Goal: Task Accomplishment & Management: Manage account settings

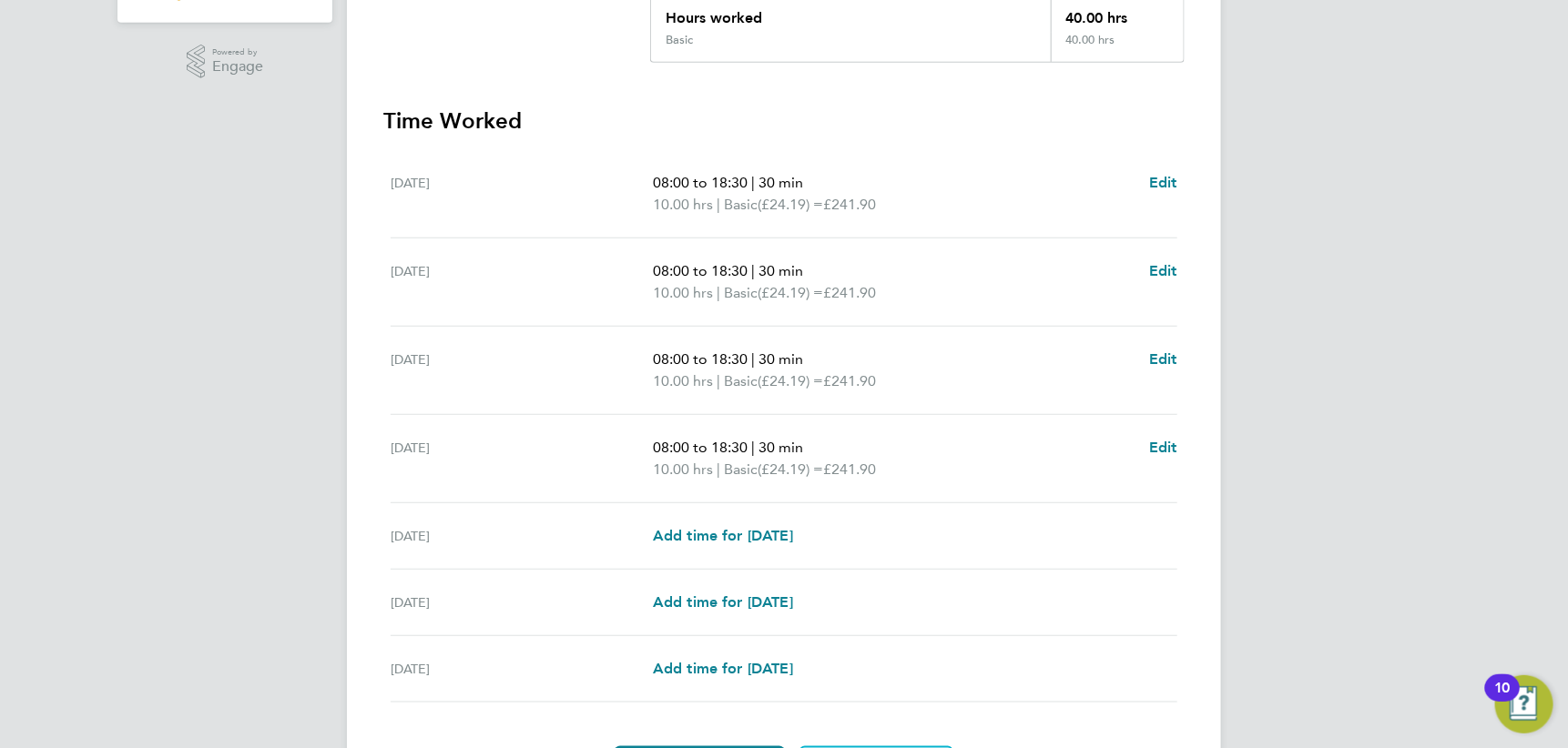
scroll to position [543, 0]
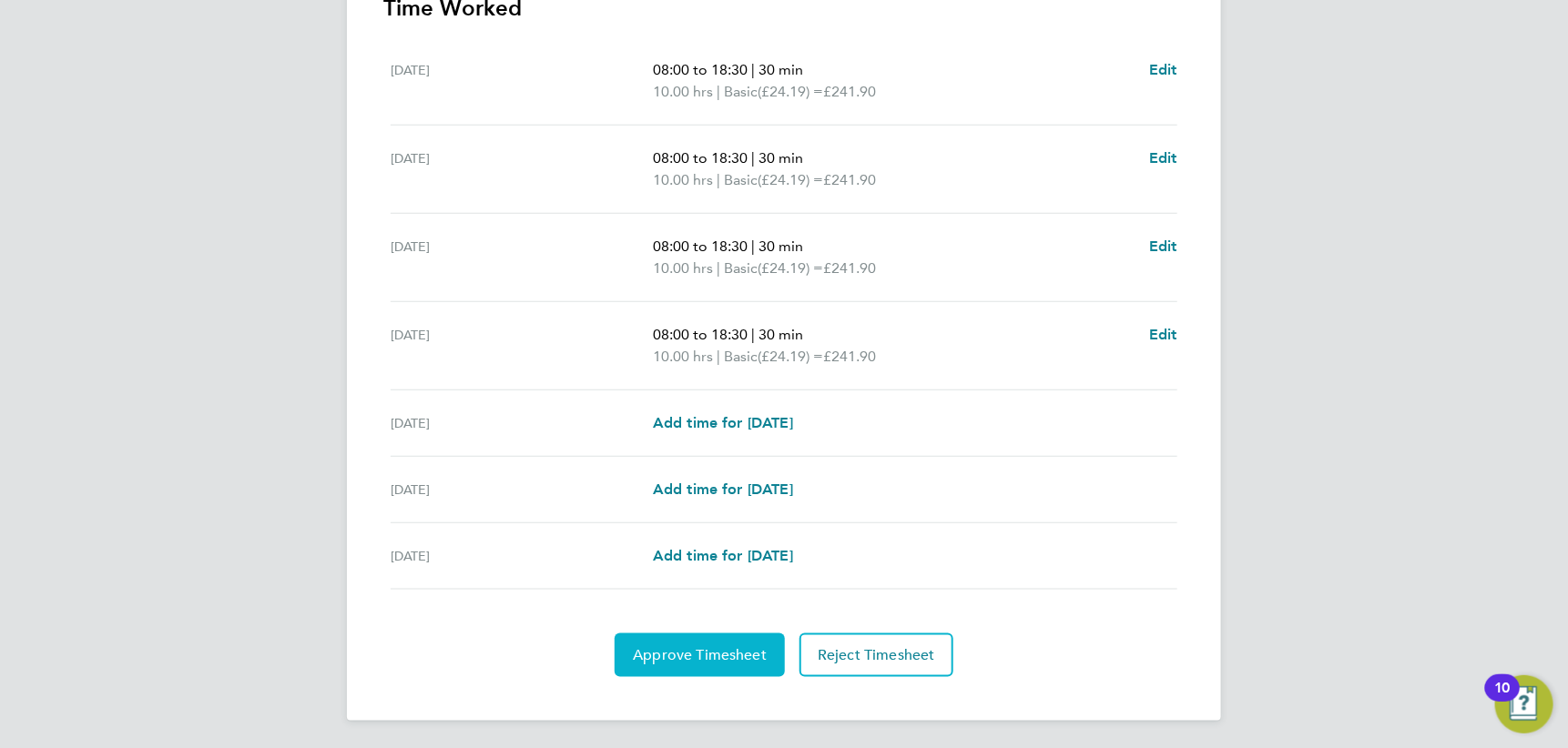
click at [705, 663] on button "Approve Timesheet" at bounding box center [699, 655] width 170 height 44
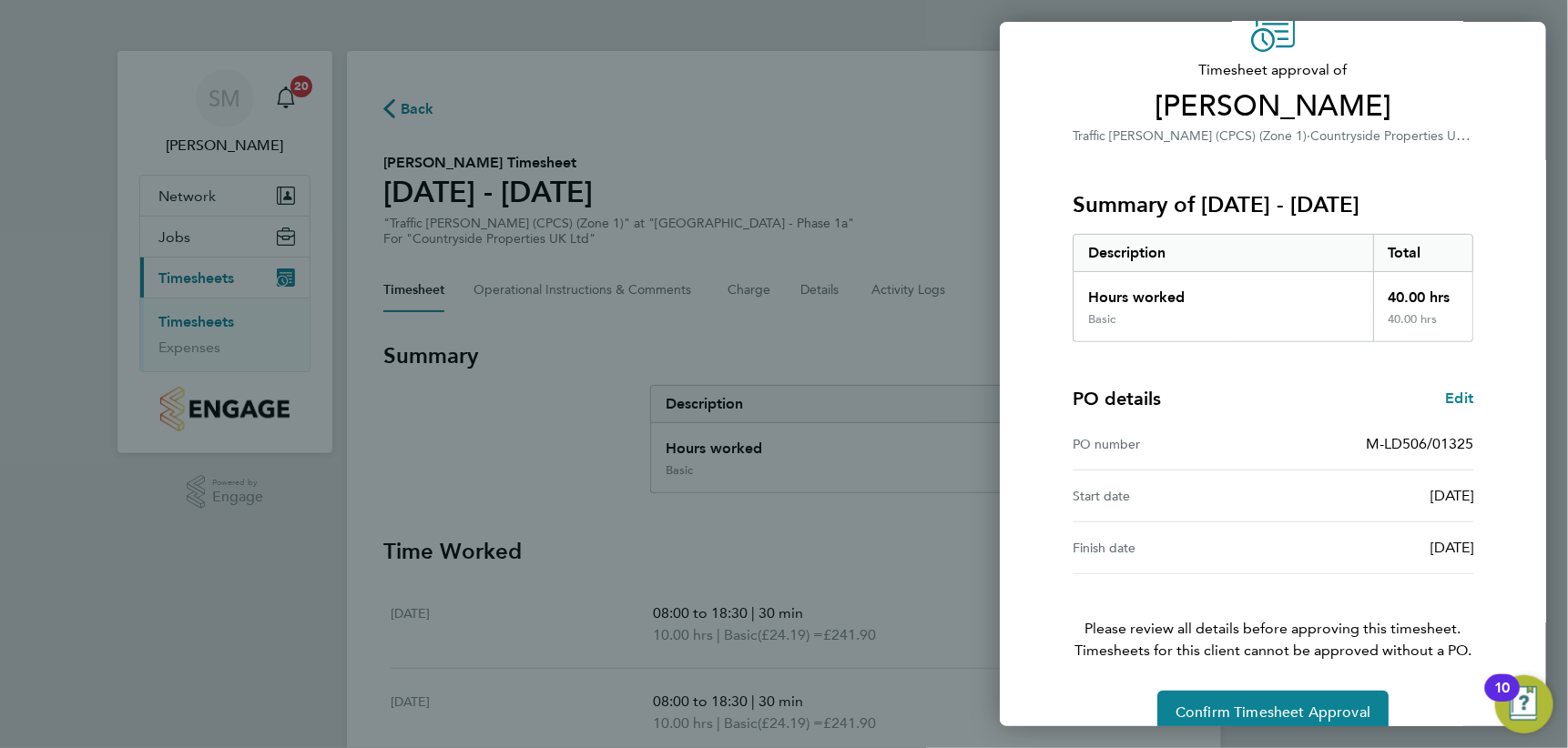
scroll to position [122, 0]
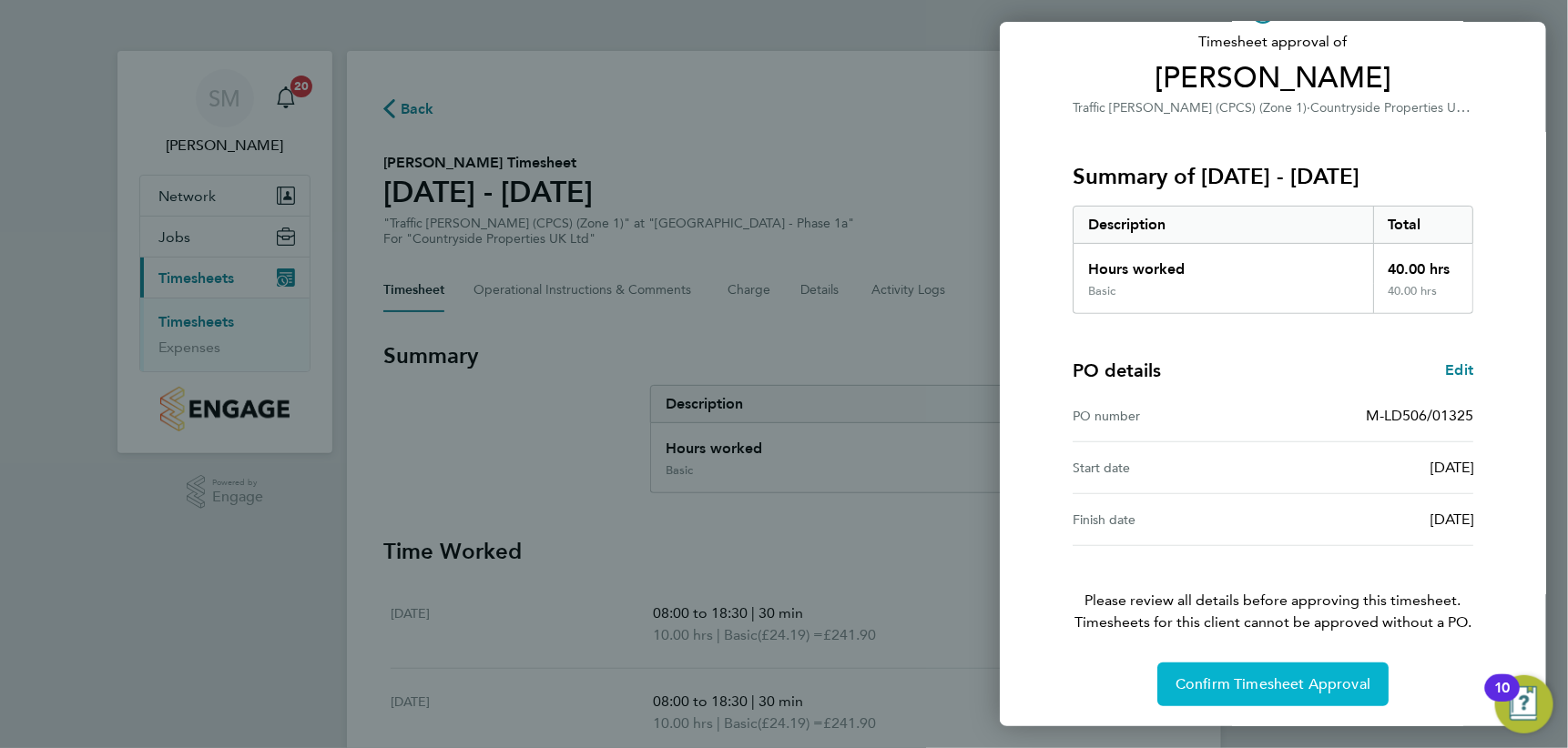
click at [1301, 676] on span "Confirm Timesheet Approval" at bounding box center [1273, 684] width 195 height 18
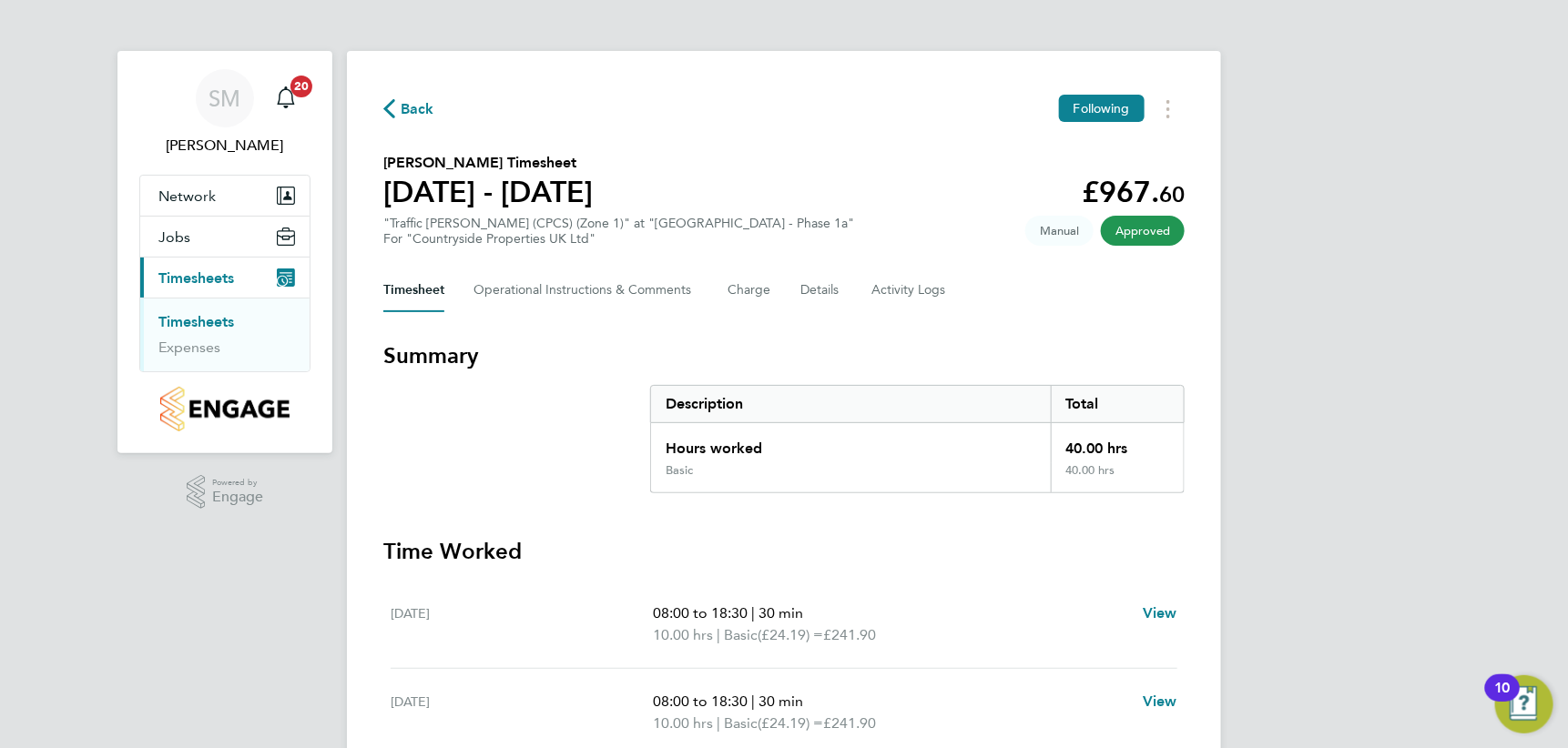
click at [221, 321] on link "Timesheets" at bounding box center [196, 322] width 75 height 17
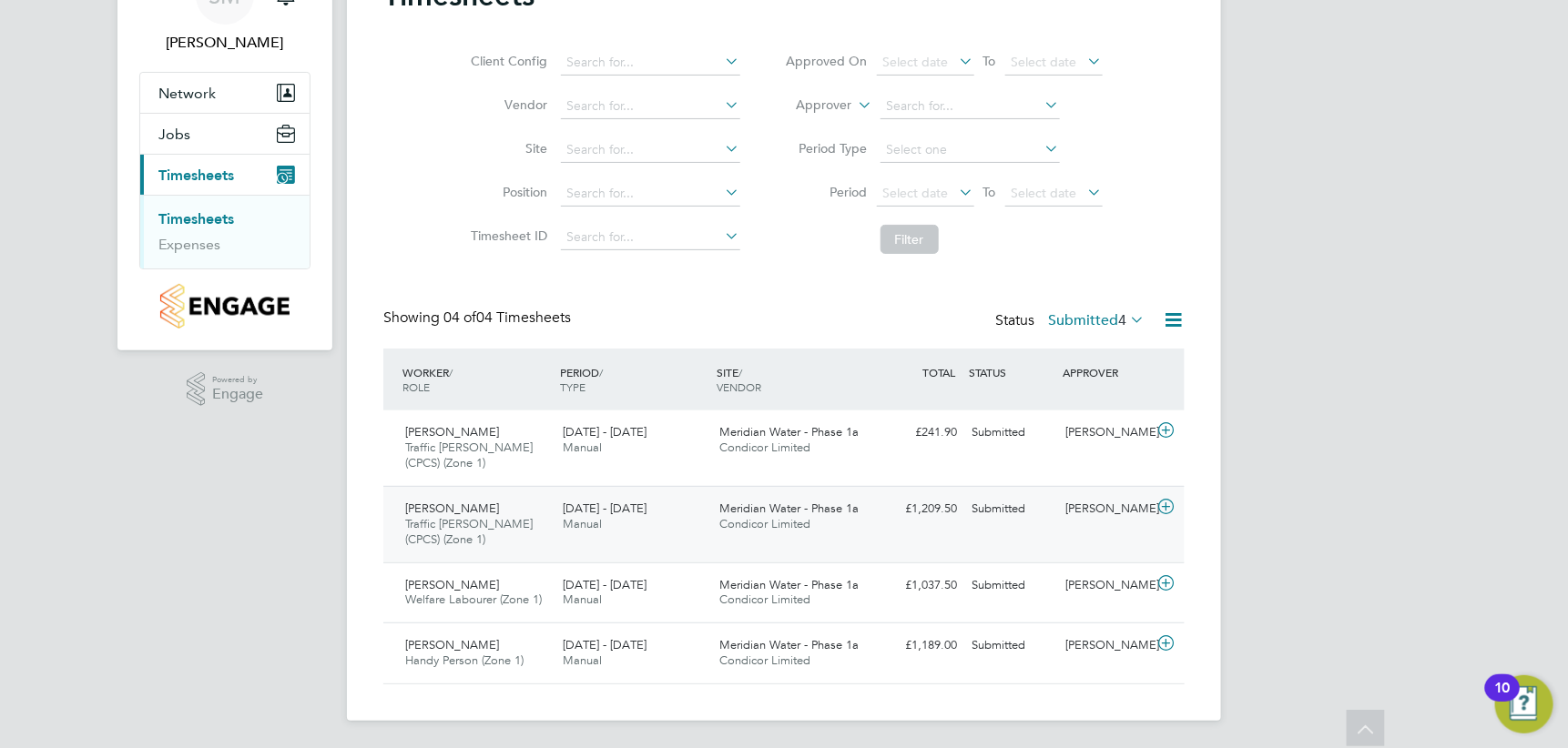
click at [1161, 503] on icon at bounding box center [1166, 507] width 23 height 15
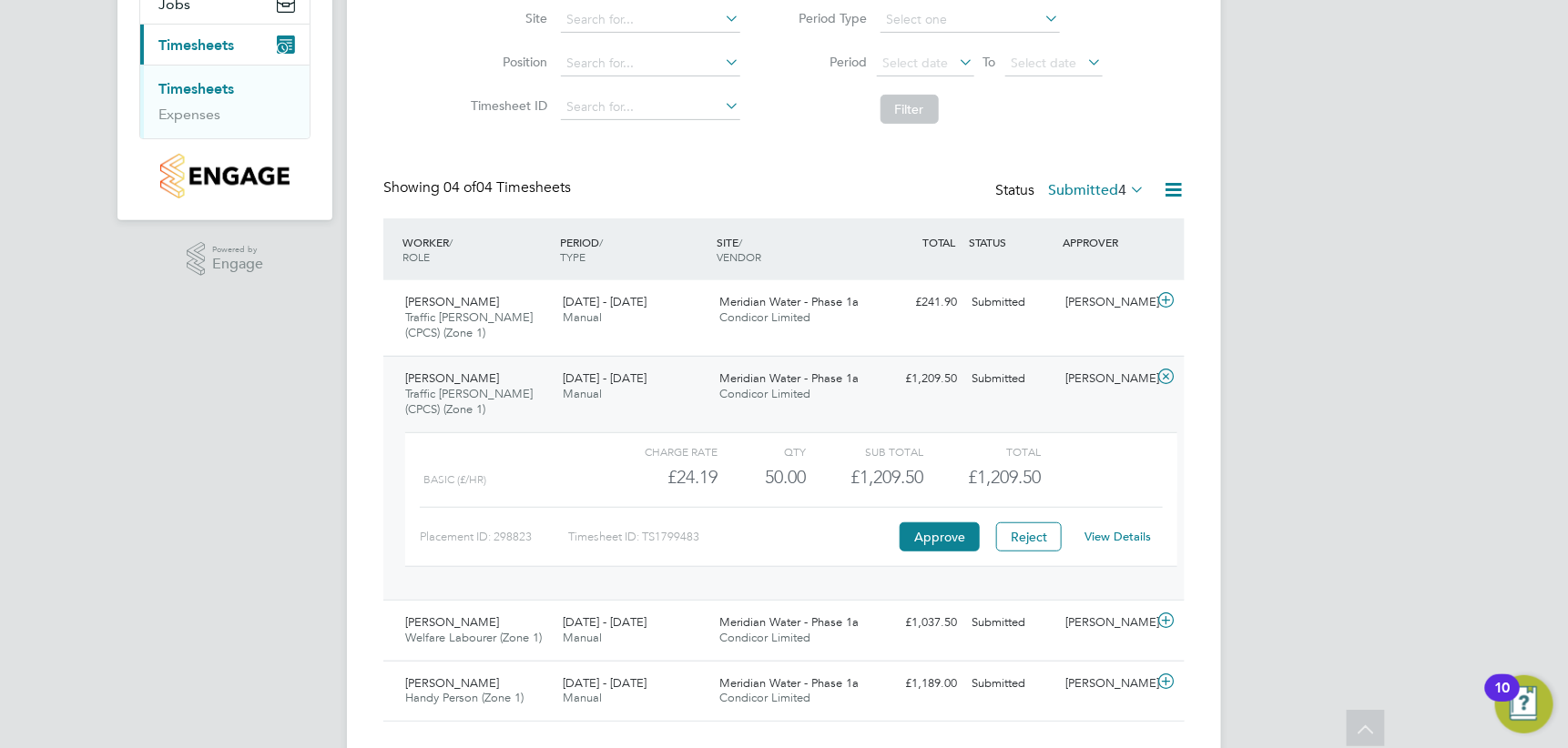
scroll to position [270, 0]
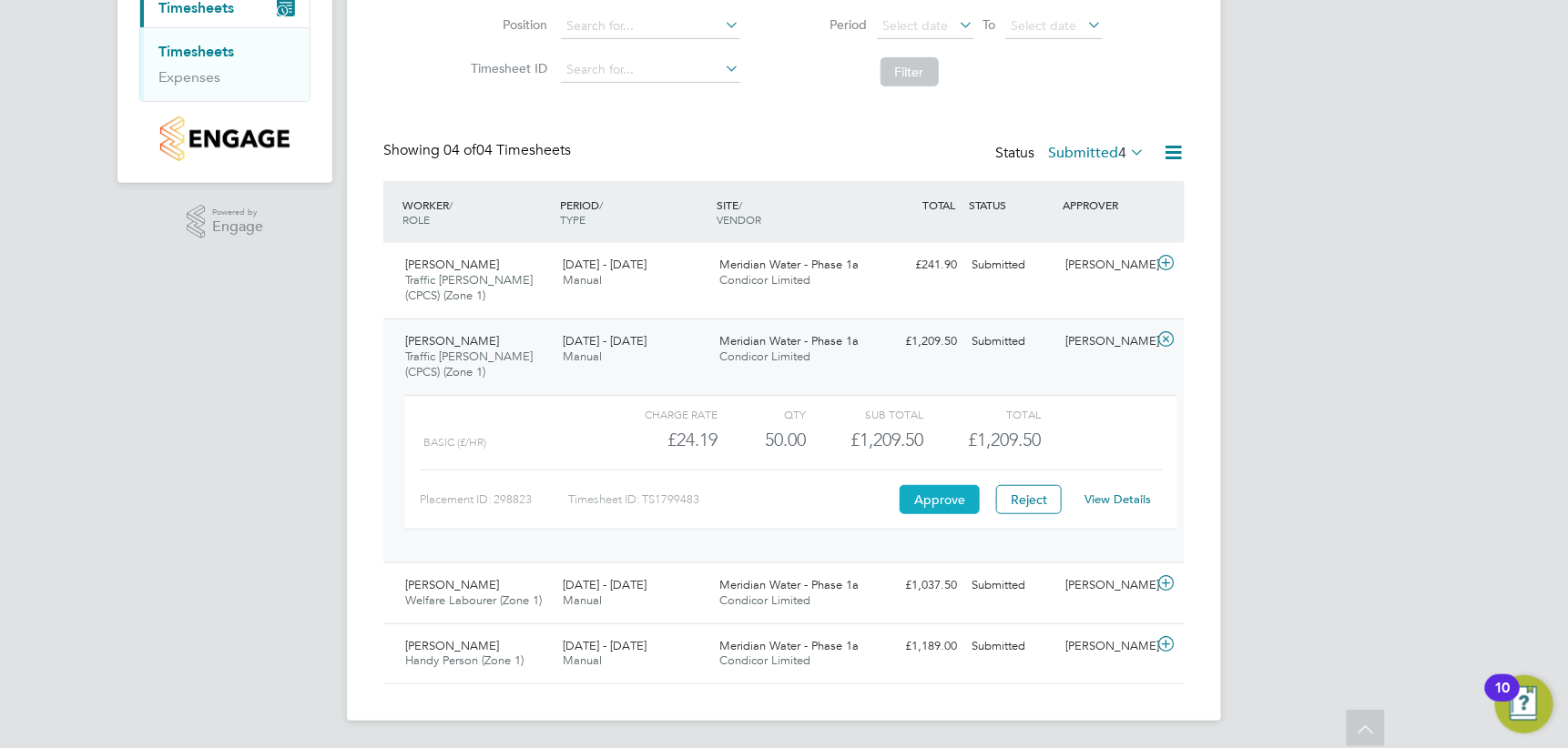
click at [947, 502] on button "Approve" at bounding box center [939, 499] width 80 height 29
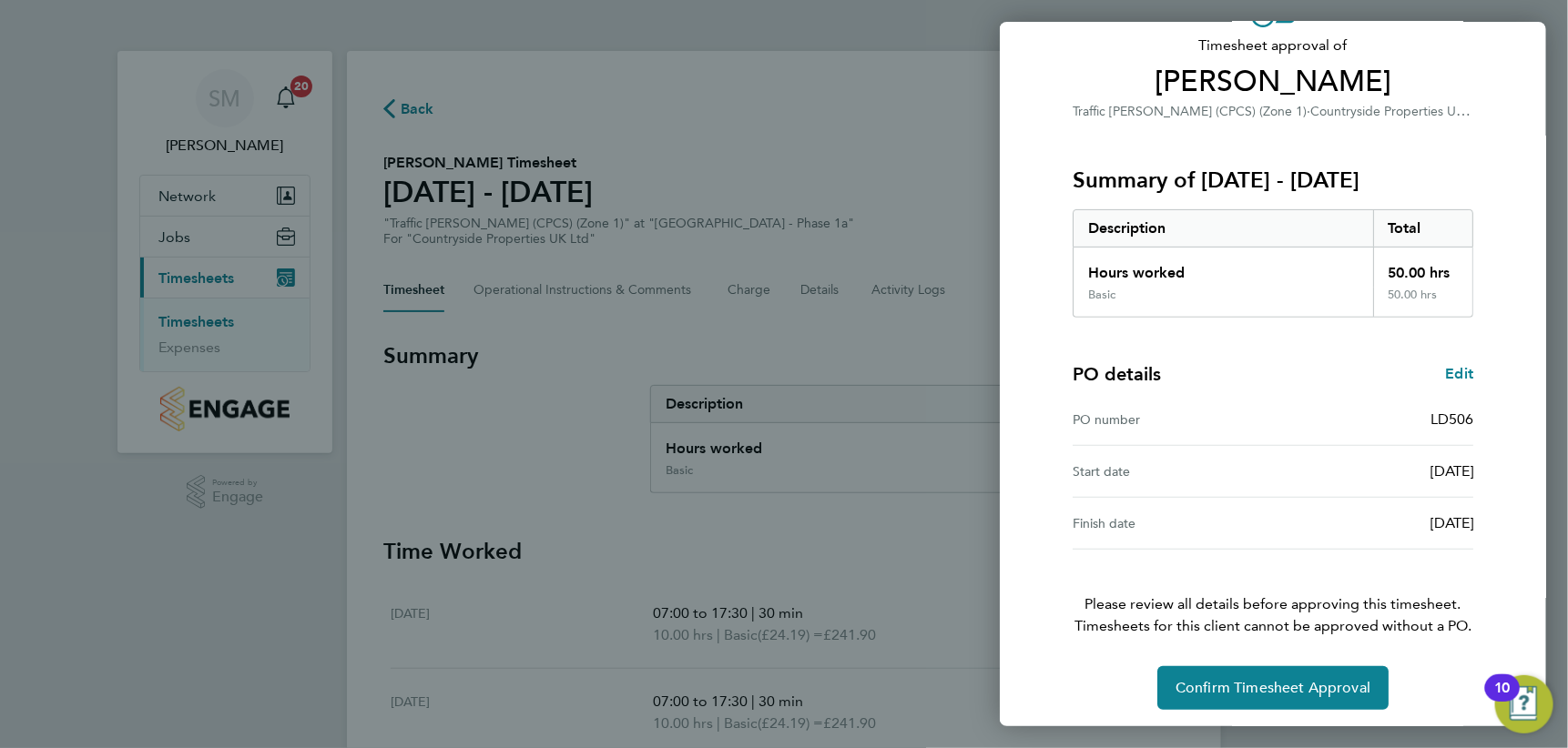
scroll to position [122, 0]
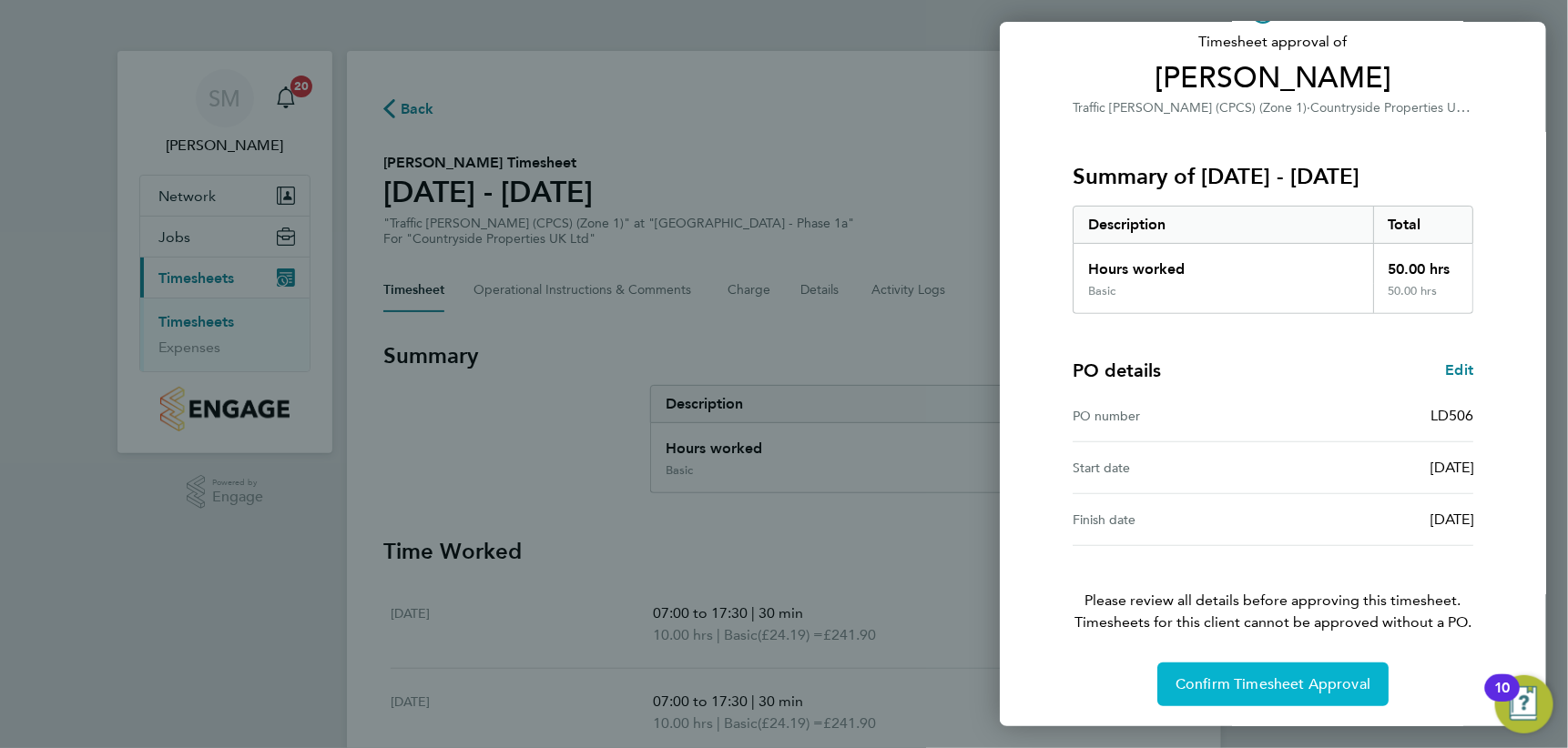
click at [1288, 686] on span "Confirm Timesheet Approval" at bounding box center [1273, 684] width 195 height 18
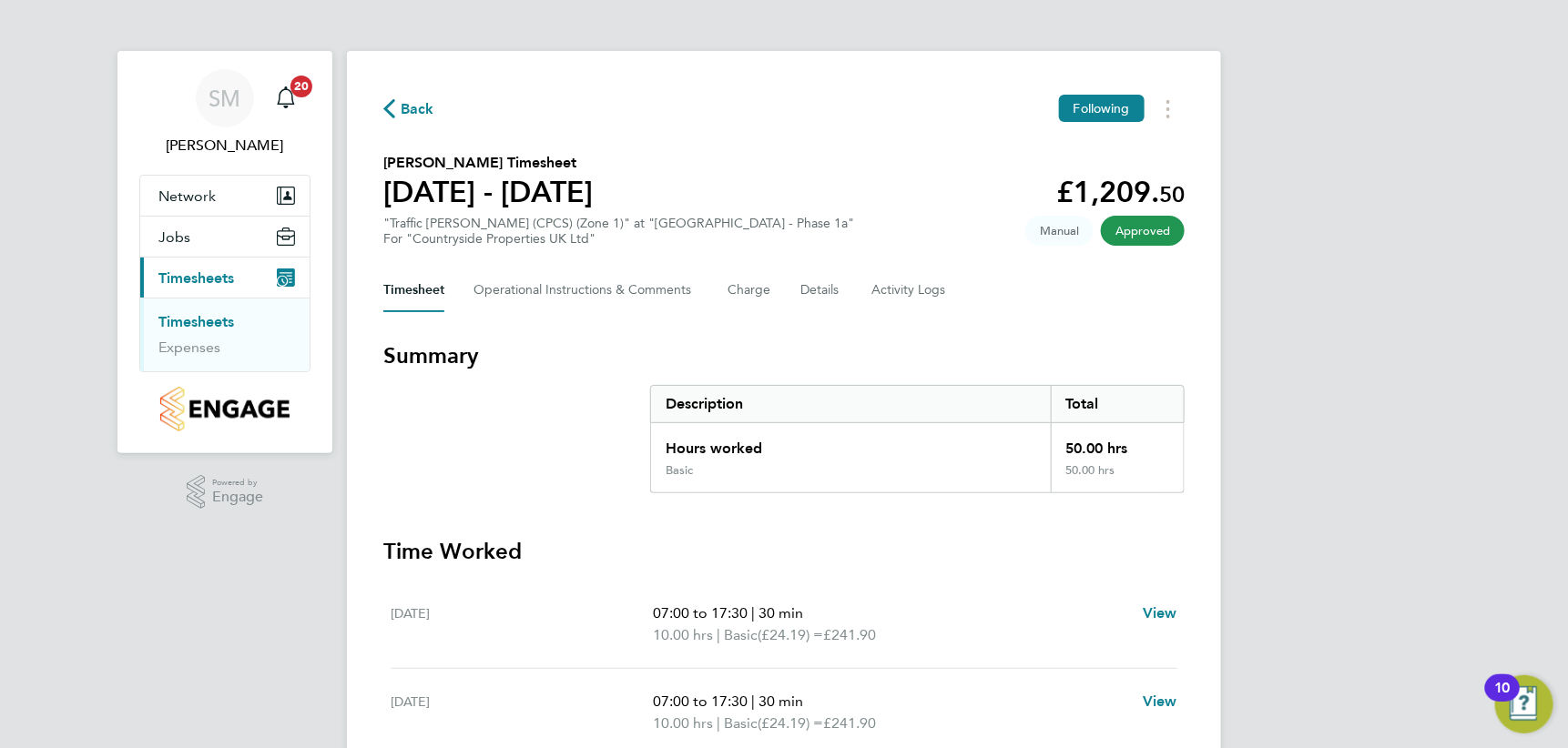
click at [214, 318] on link "Timesheets" at bounding box center [196, 322] width 75 height 17
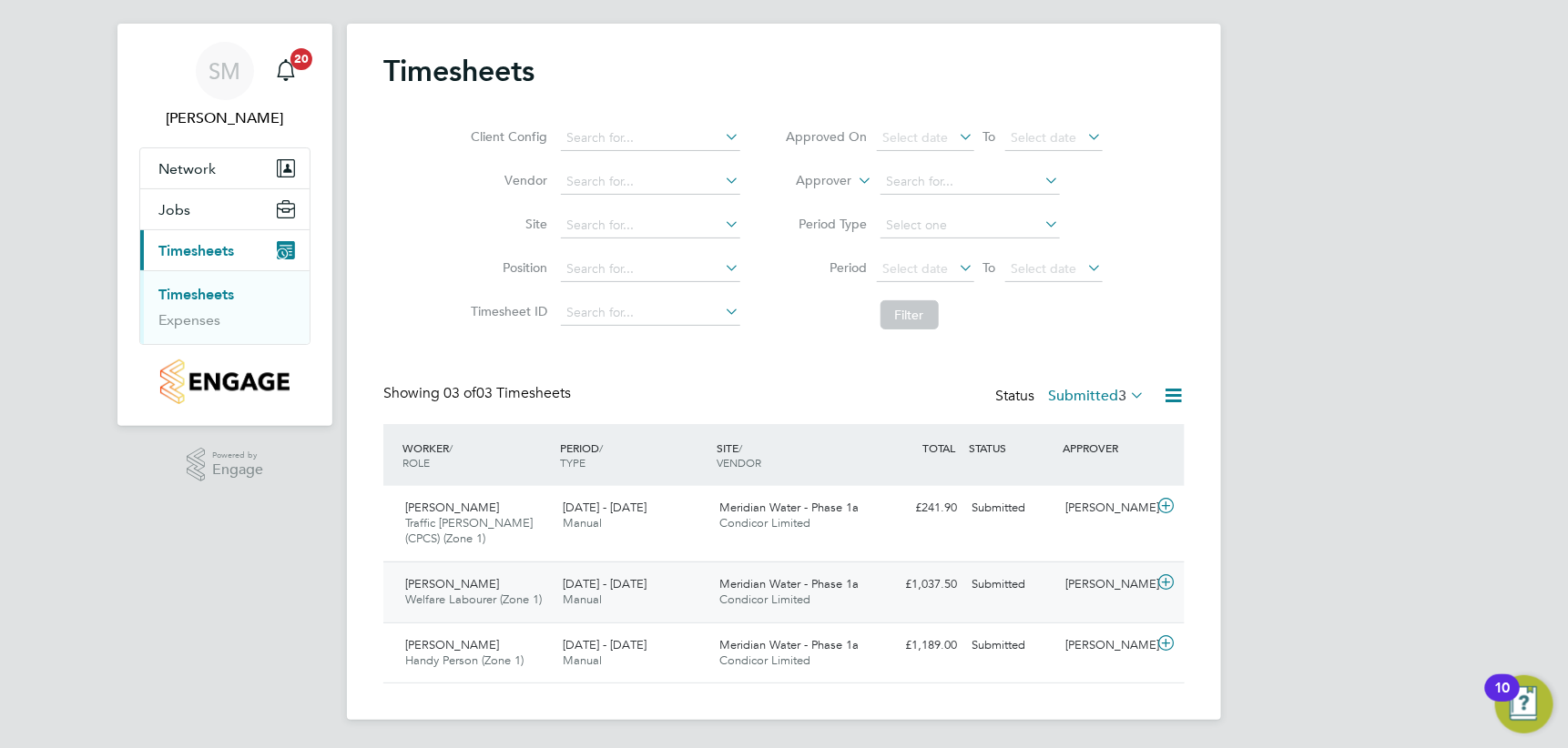
click at [628, 591] on div "4 - 10 Aug 2025 Manual" at bounding box center [635, 592] width 158 height 45
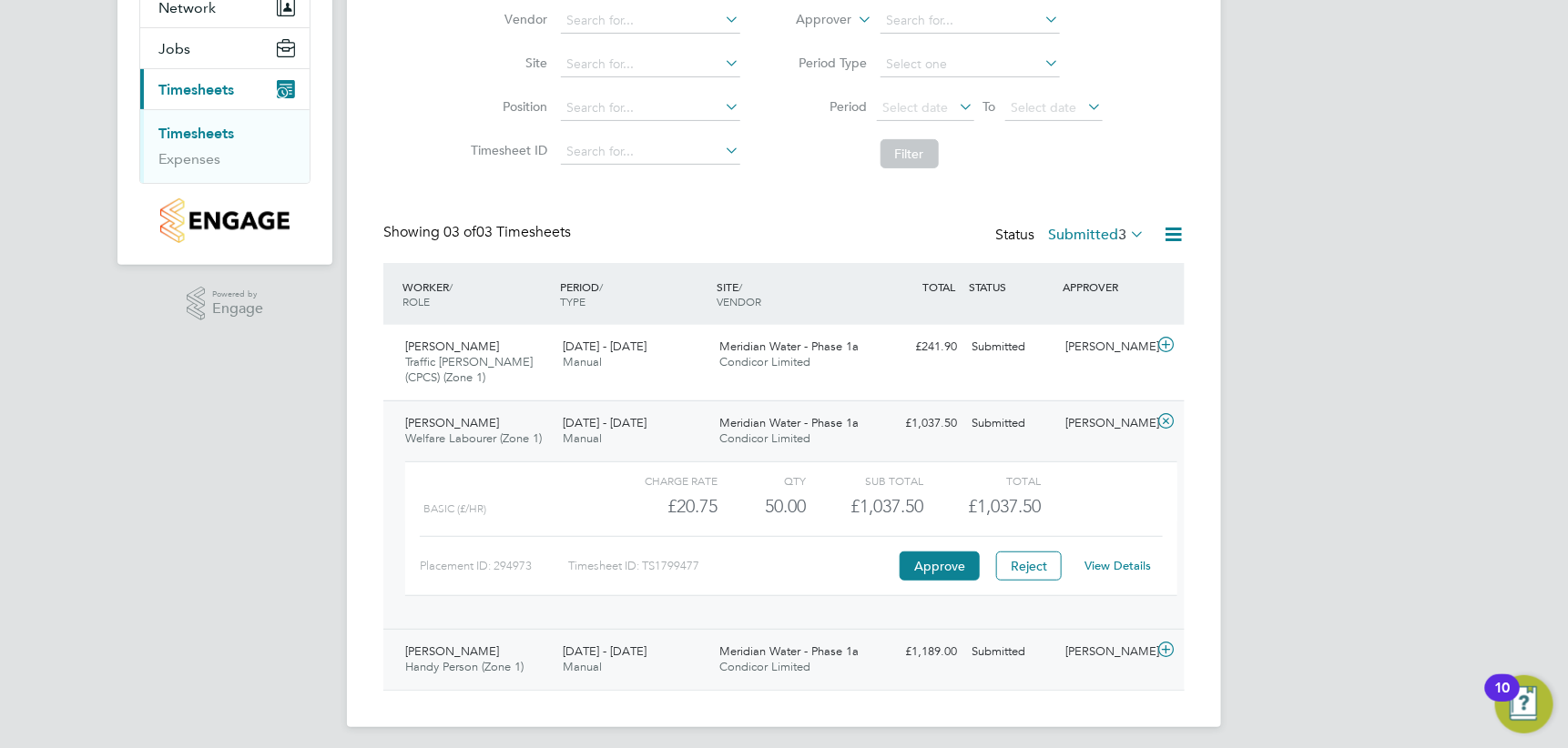
scroll to position [195, 0]
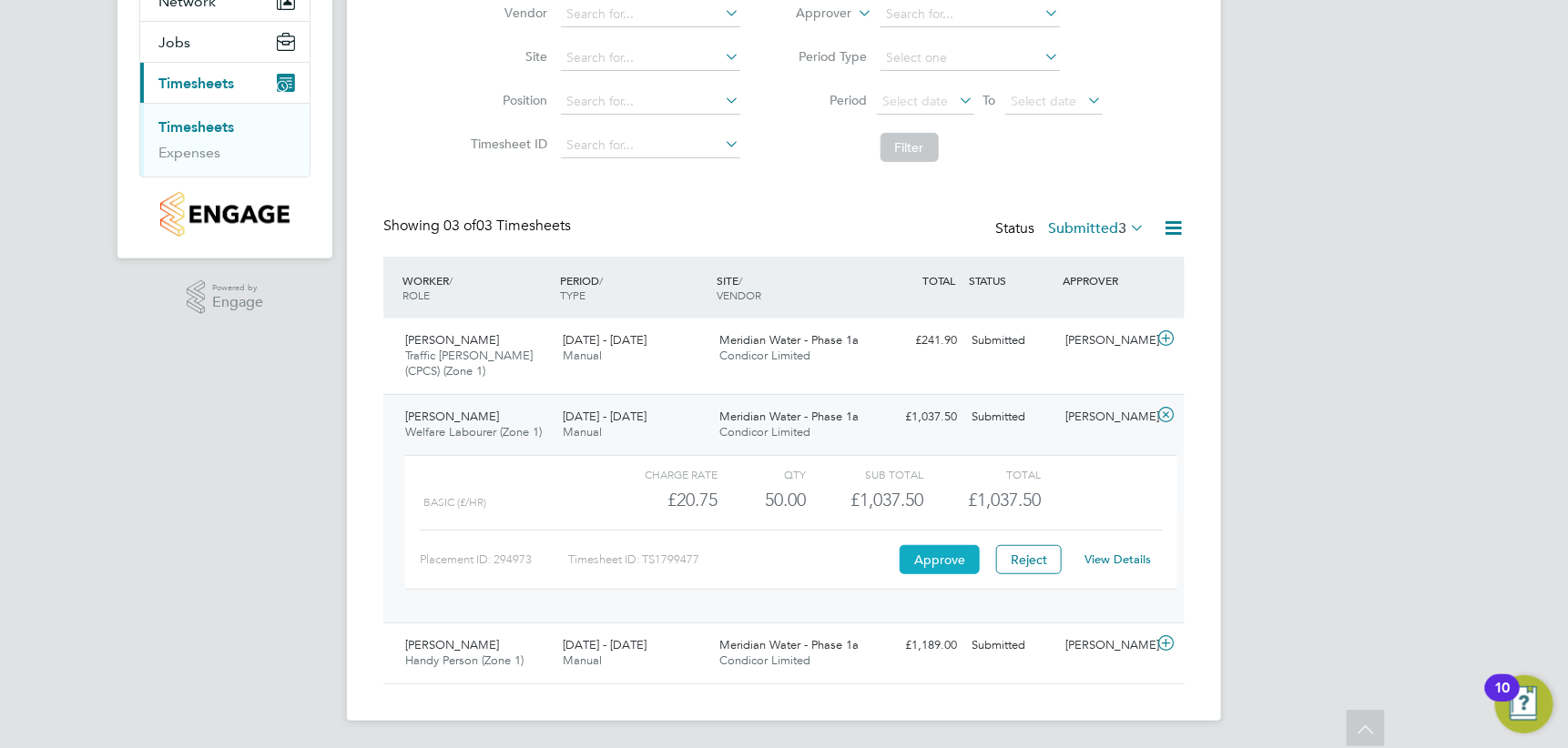
click at [956, 561] on button "Approve" at bounding box center [939, 559] width 80 height 29
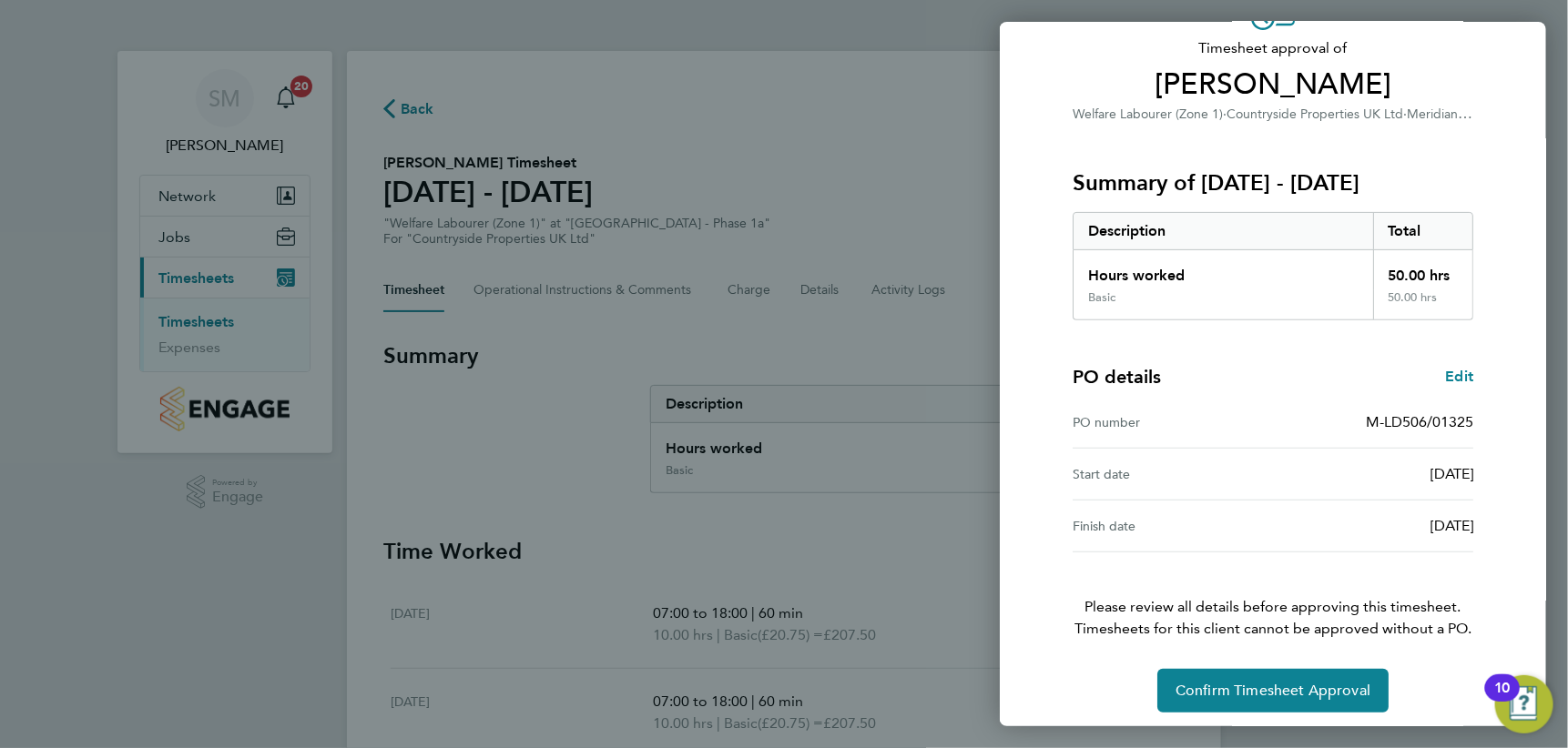
scroll to position [122, 0]
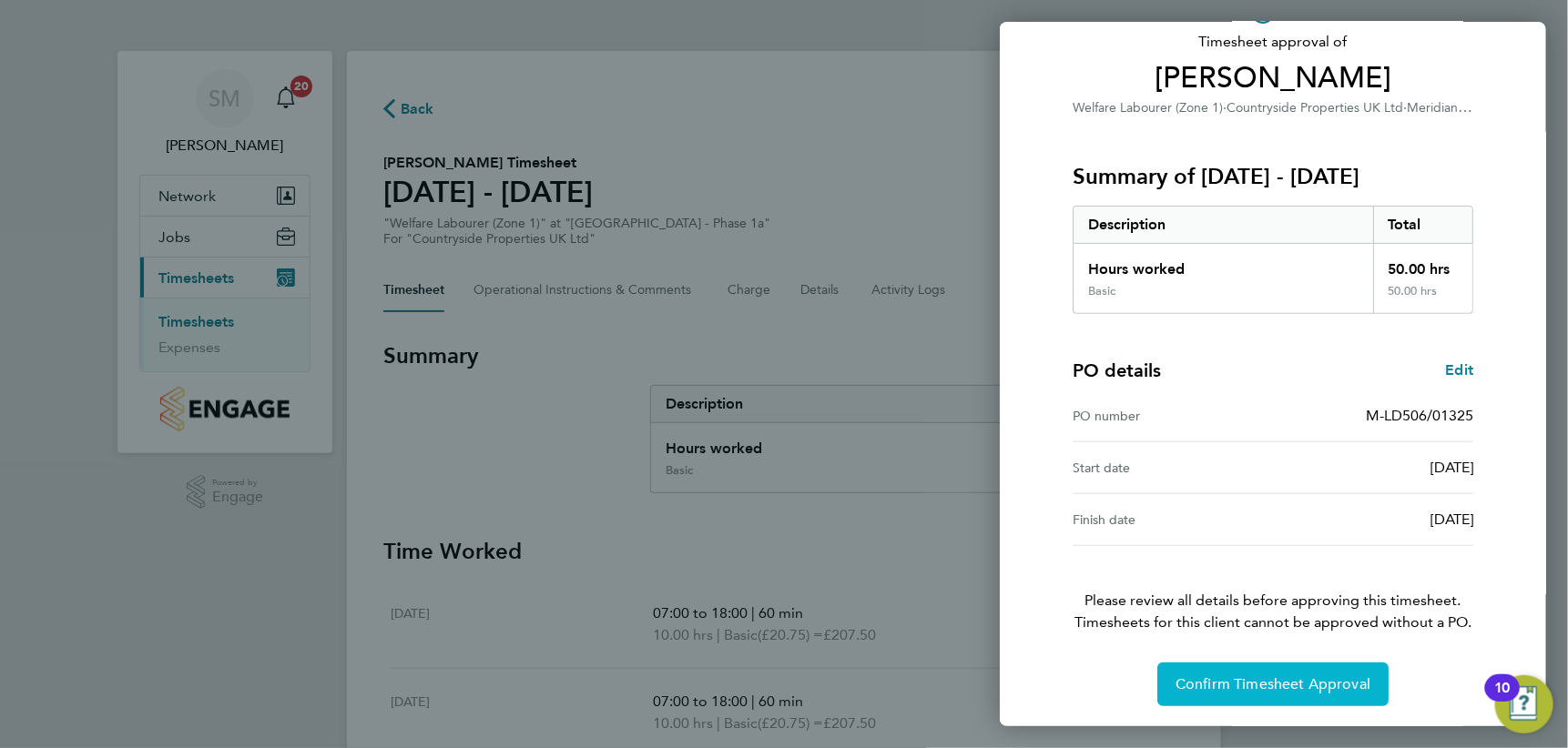
click at [1264, 694] on button "Confirm Timesheet Approval" at bounding box center [1273, 684] width 231 height 44
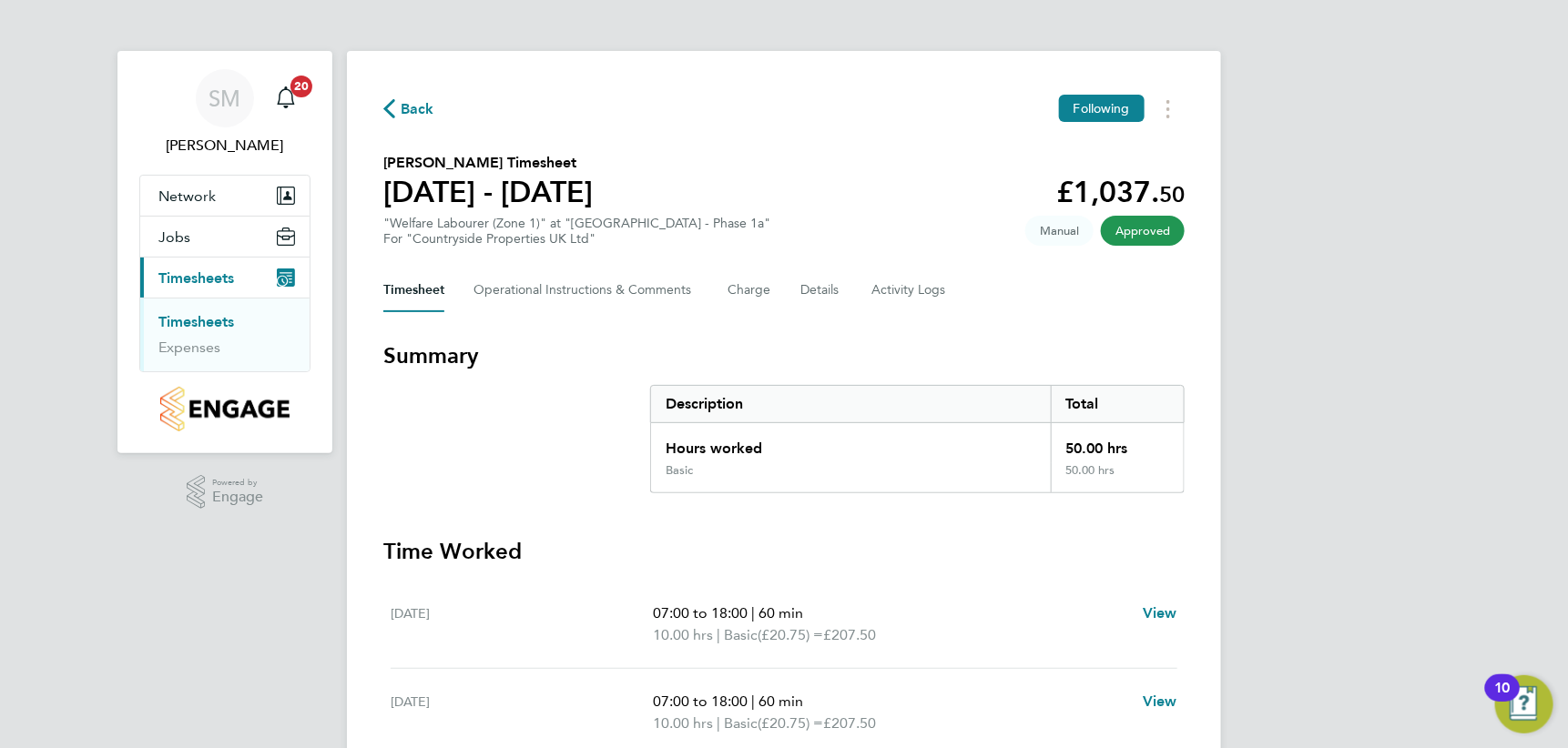
click at [220, 315] on link "Timesheets" at bounding box center [196, 322] width 75 height 17
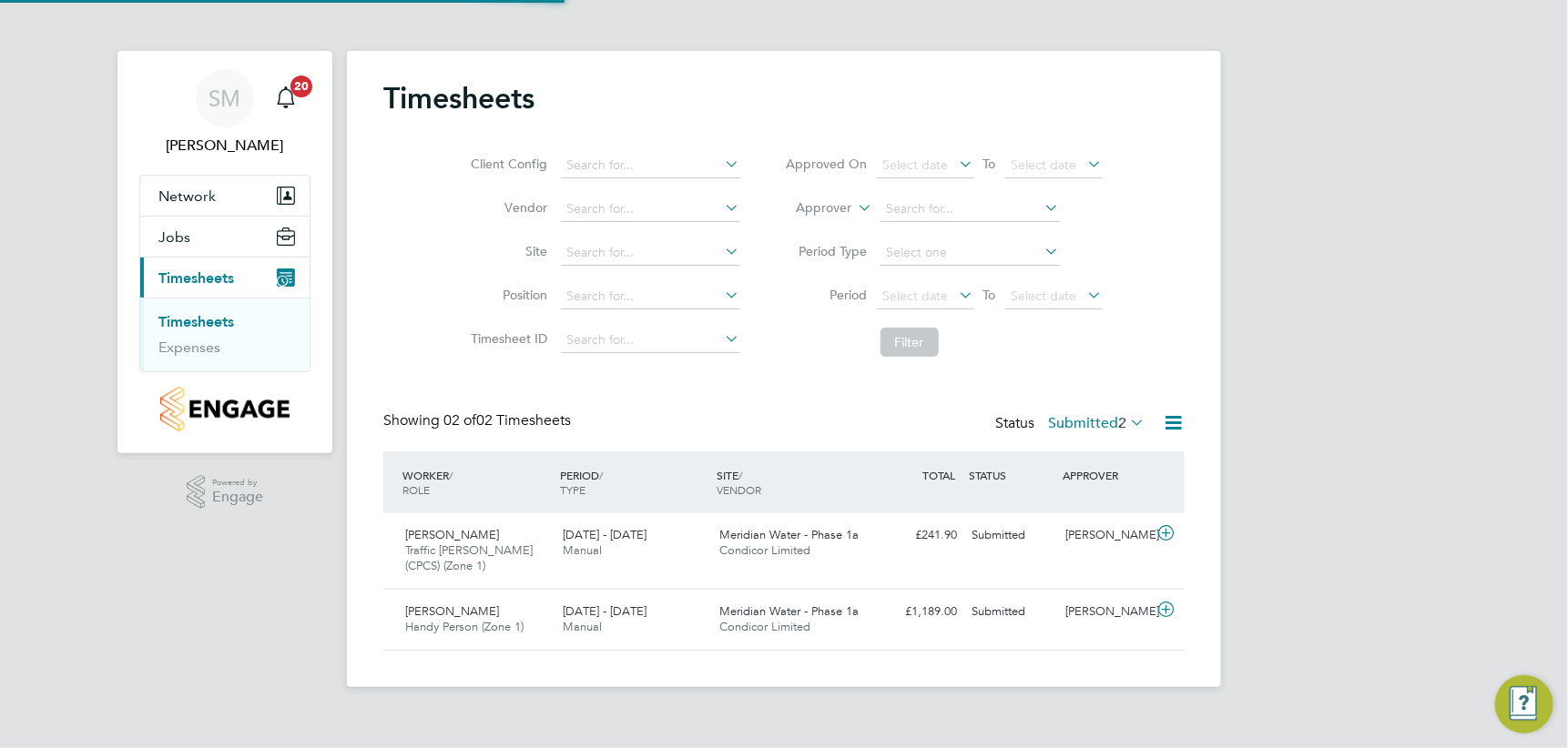
scroll to position [46, 158]
click at [602, 624] on div "[DATE] - [DATE] Manual" at bounding box center [635, 619] width 158 height 45
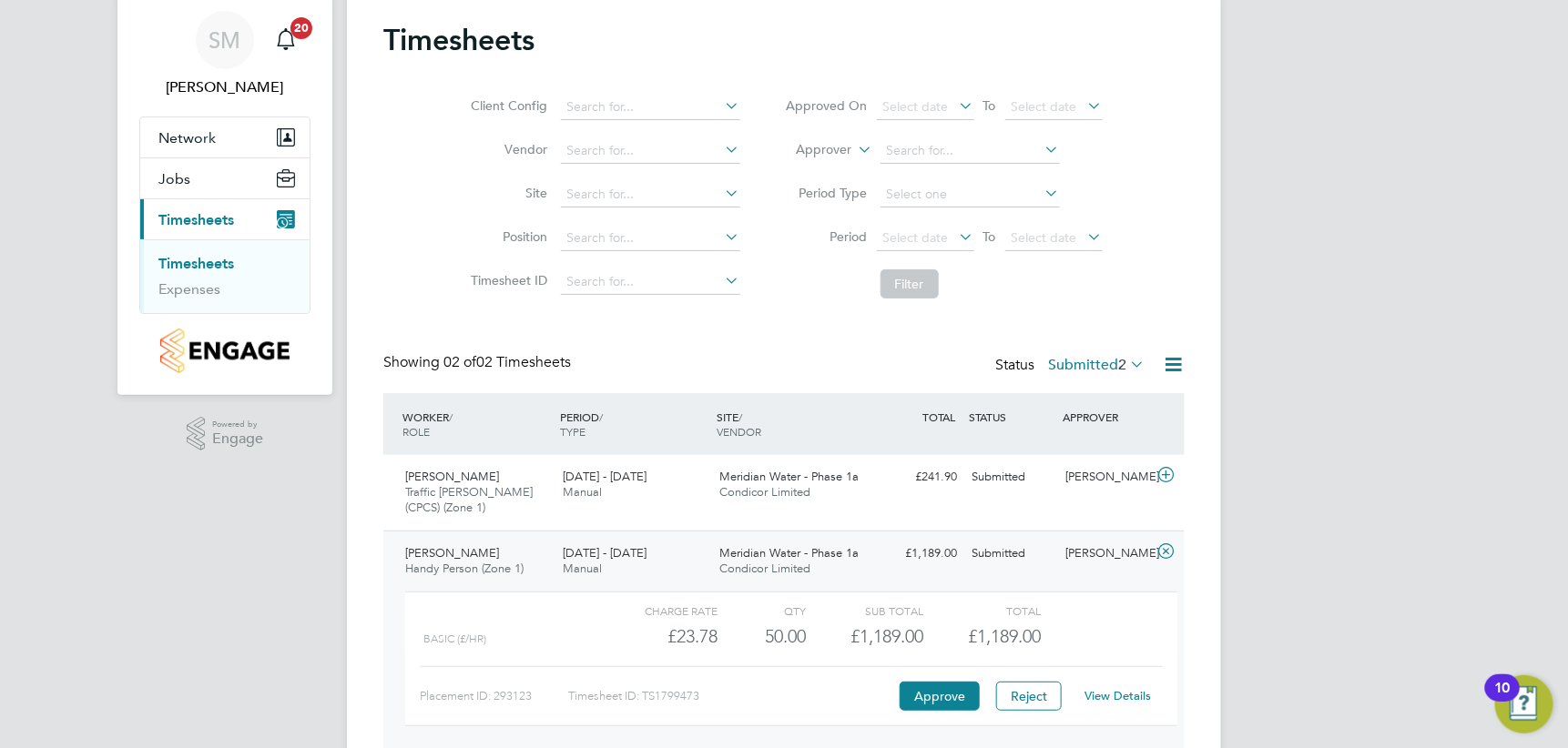
scroll to position [133, 0]
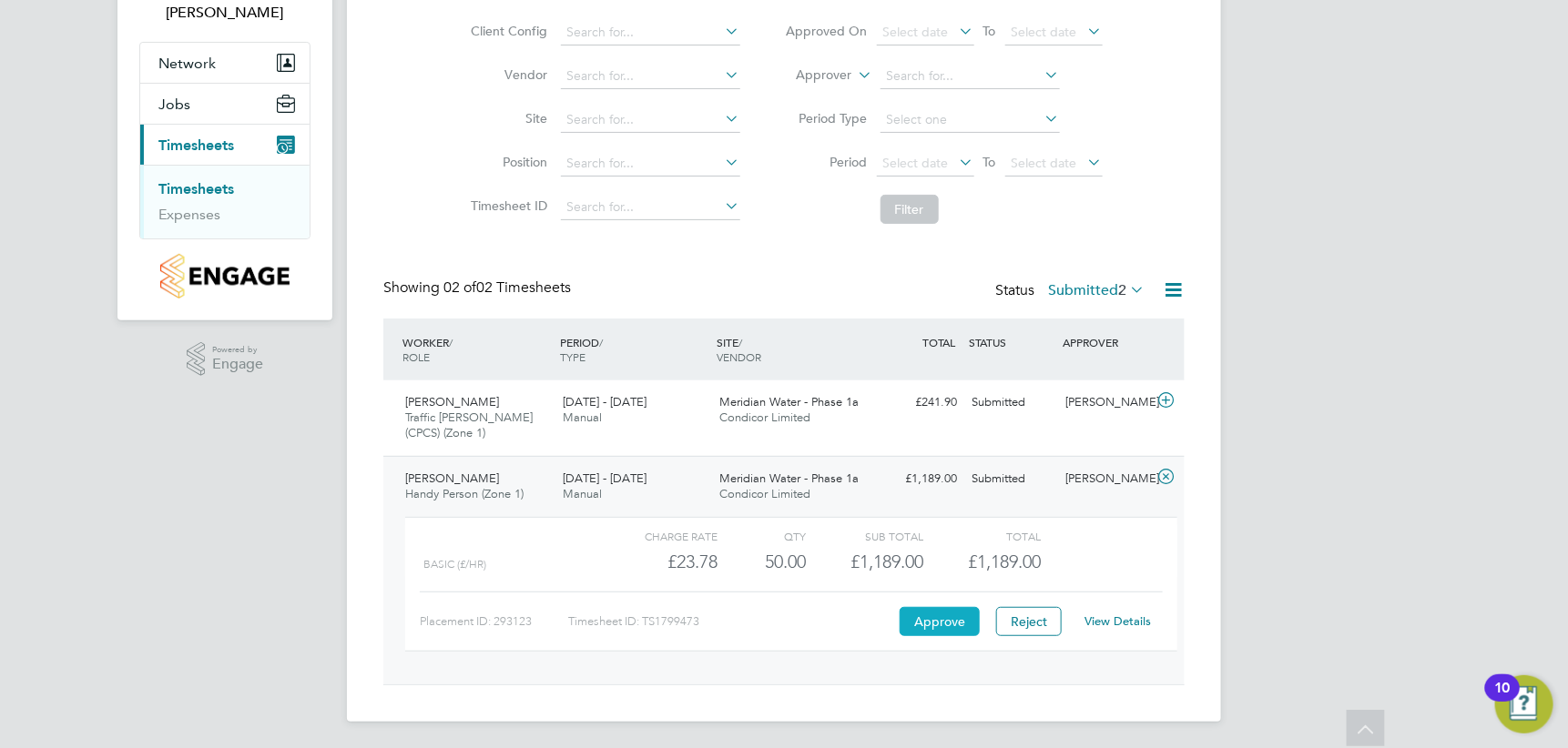
click at [964, 618] on button "Approve" at bounding box center [939, 621] width 80 height 29
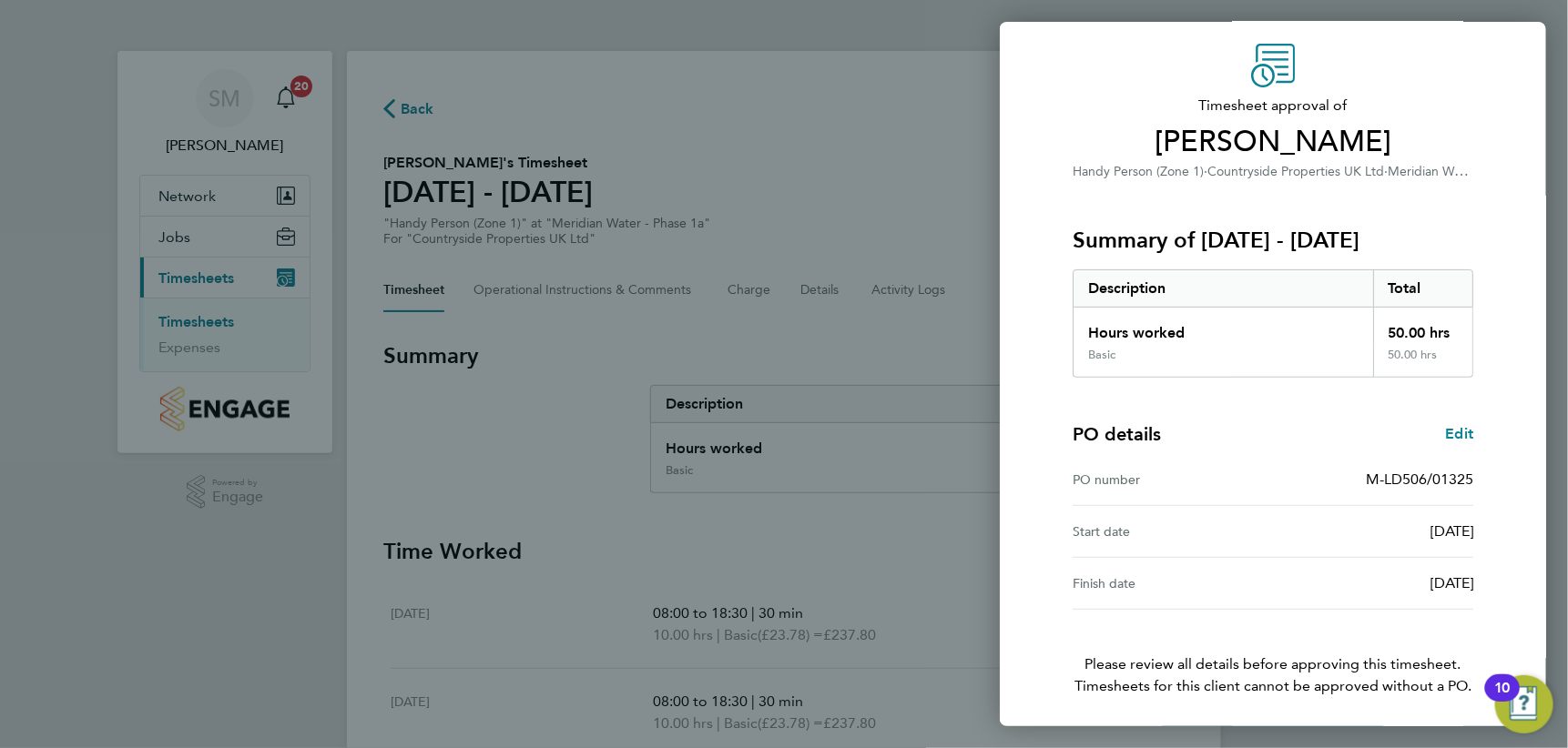
scroll to position [122, 0]
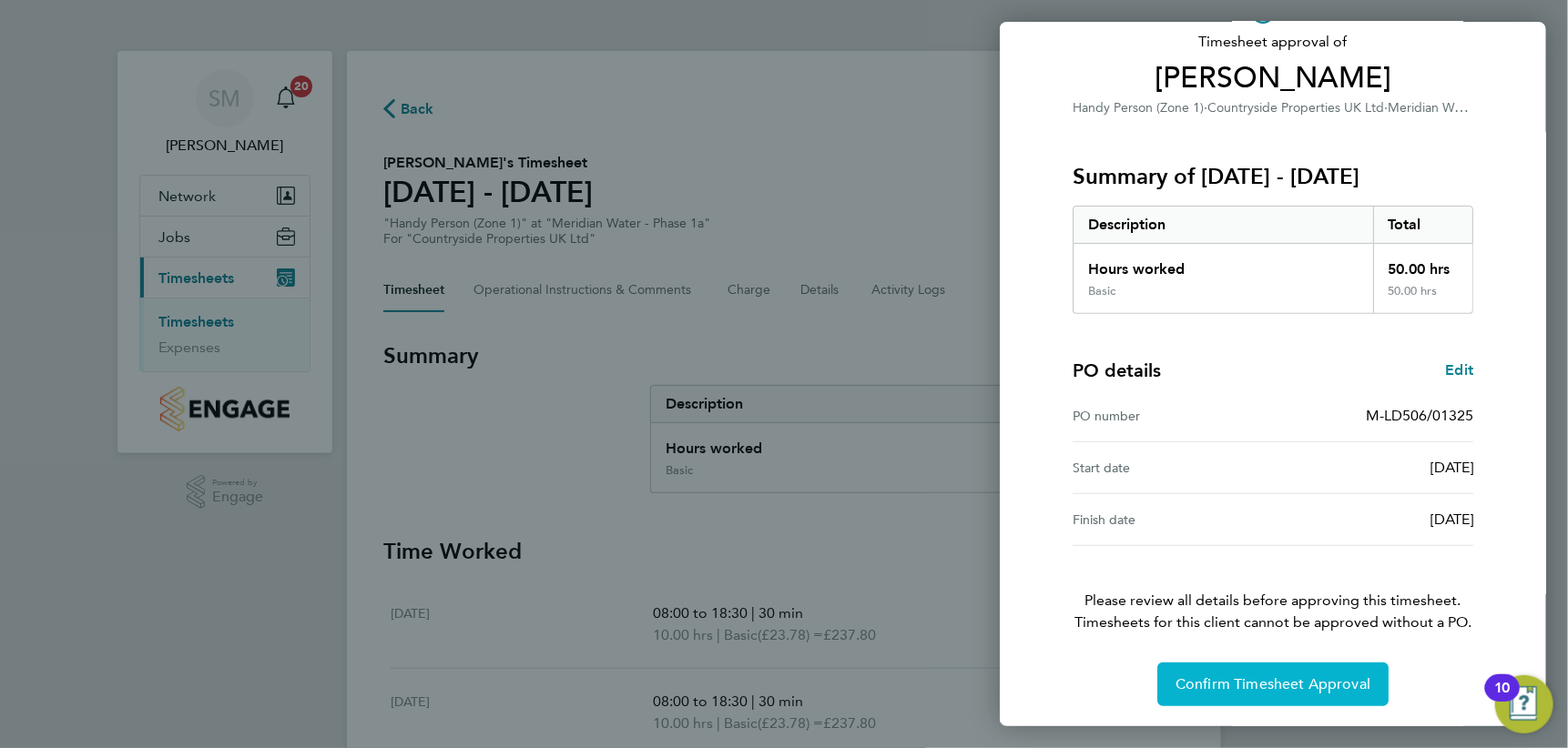
click at [1248, 687] on span "Confirm Timesheet Approval" at bounding box center [1273, 684] width 195 height 18
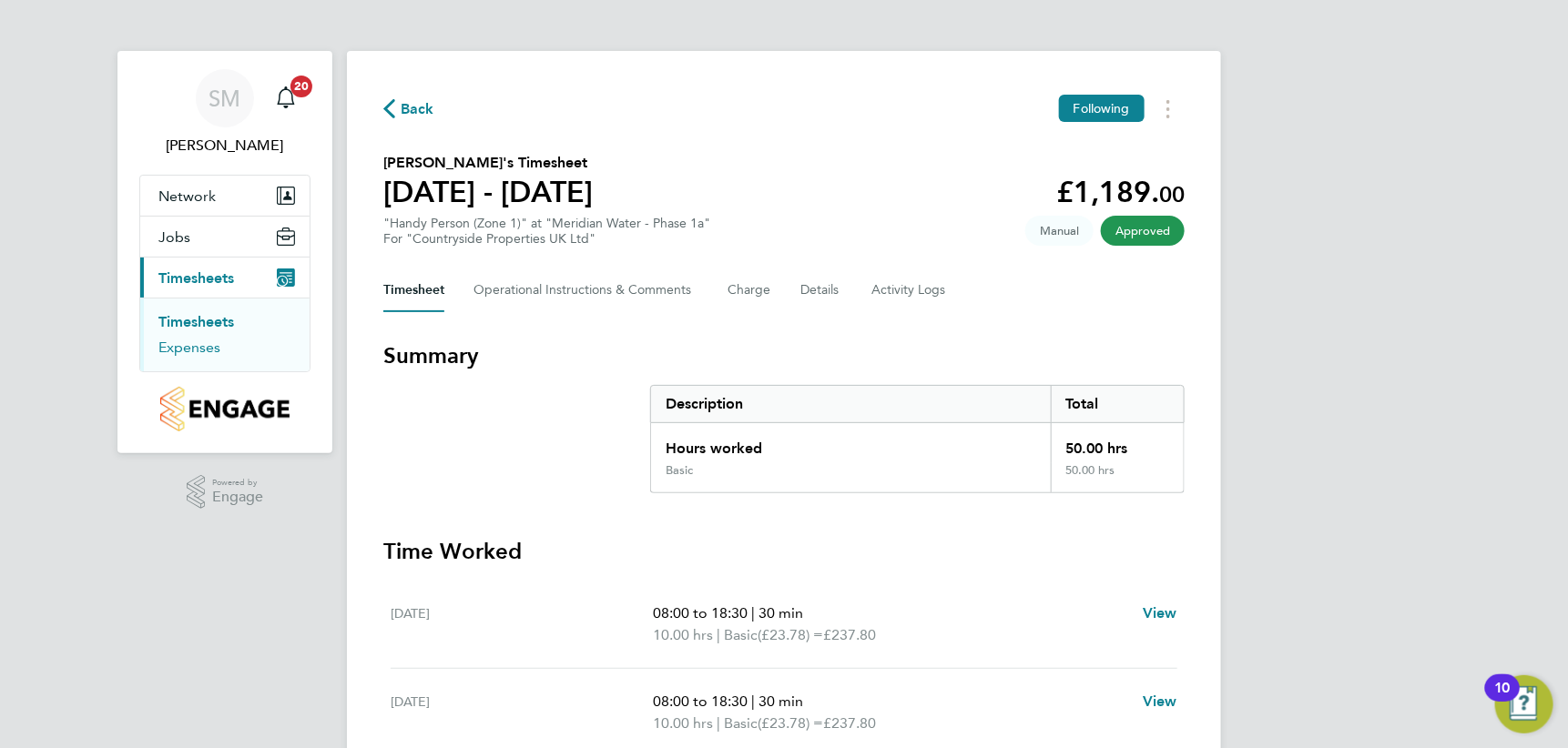
click at [203, 343] on link "Expenses" at bounding box center [190, 347] width 62 height 17
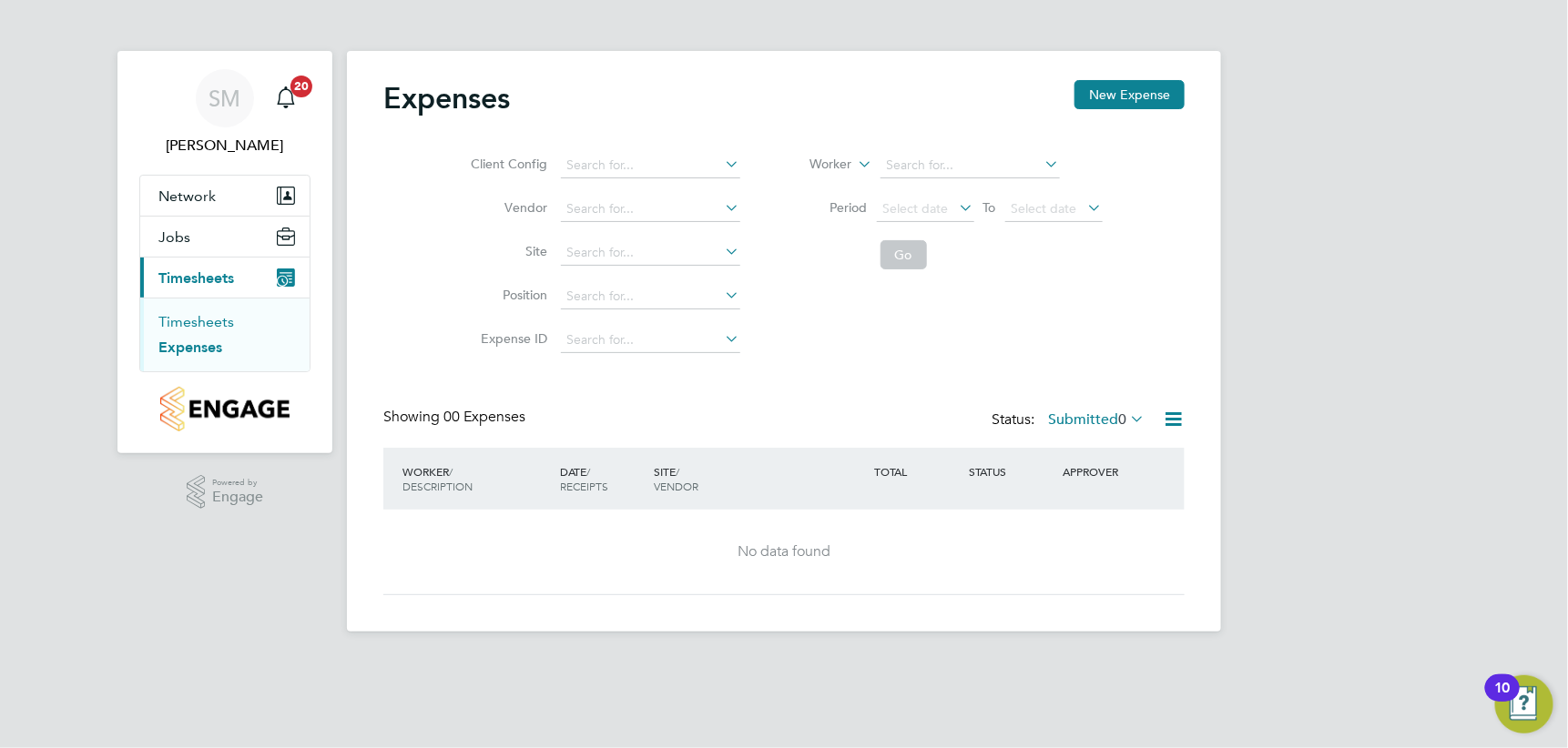
click at [198, 321] on link "Timesheets" at bounding box center [196, 322] width 75 height 17
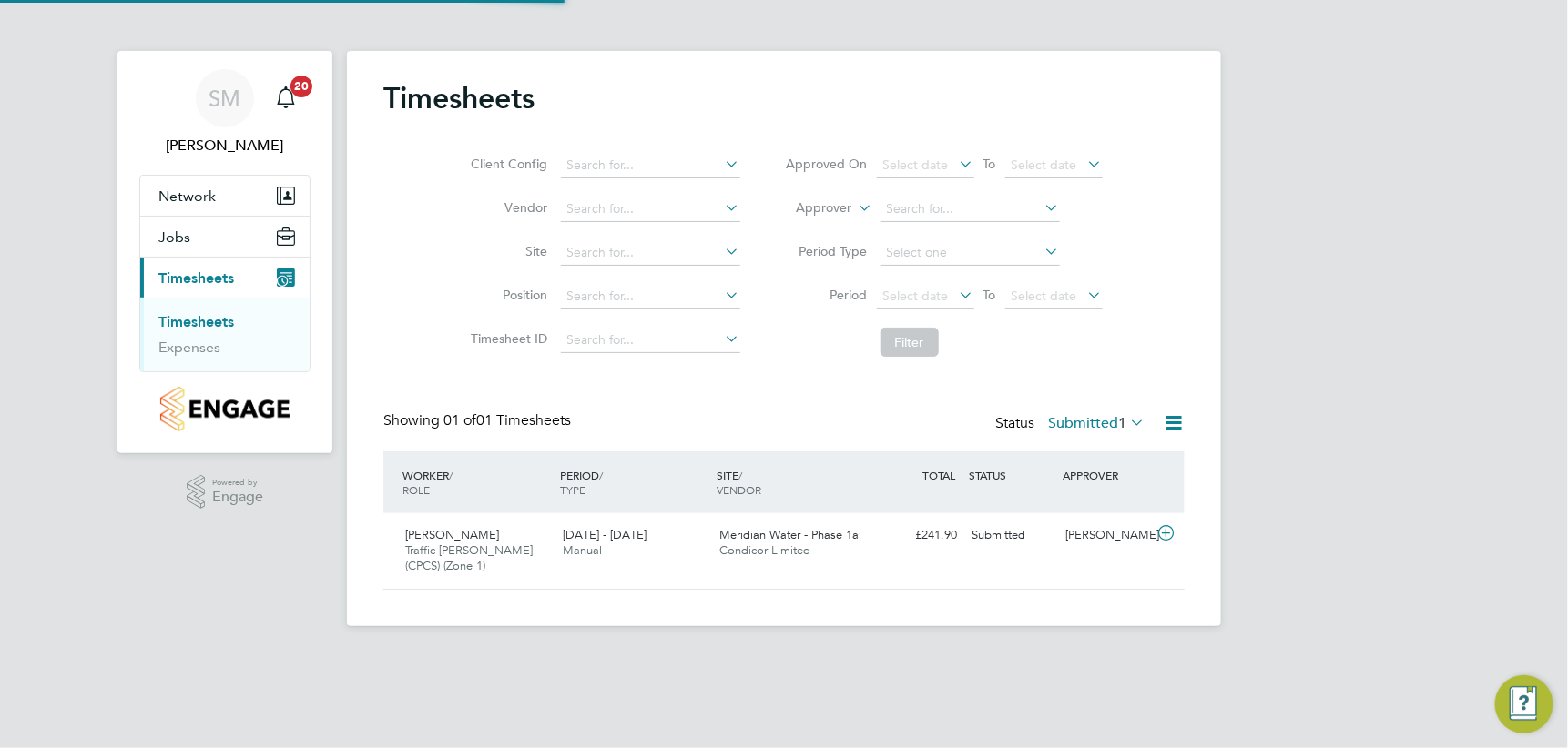
scroll to position [46, 158]
click at [721, 534] on span "Meridian Water - Phase 1a" at bounding box center [790, 534] width 139 height 15
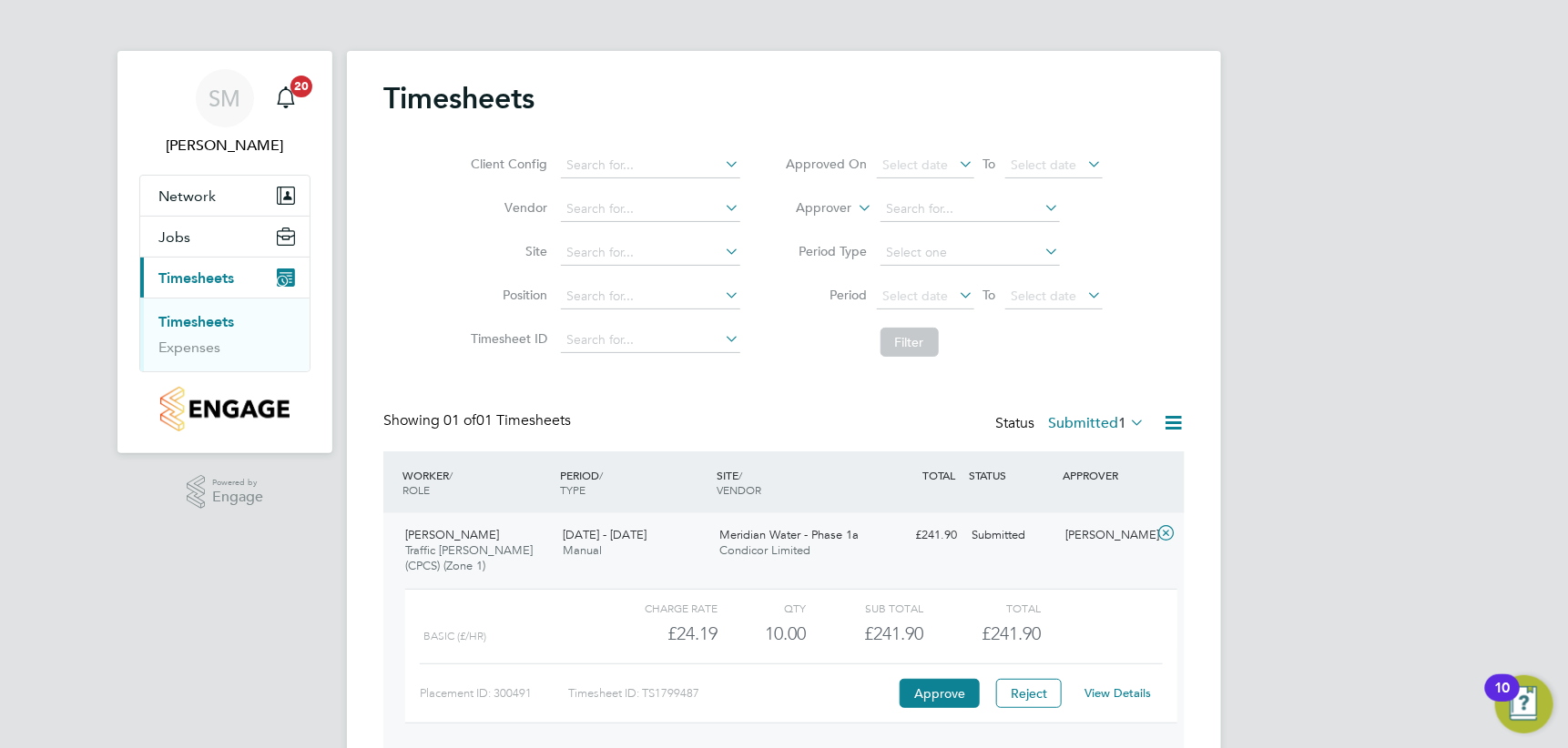
scroll to position [73, 0]
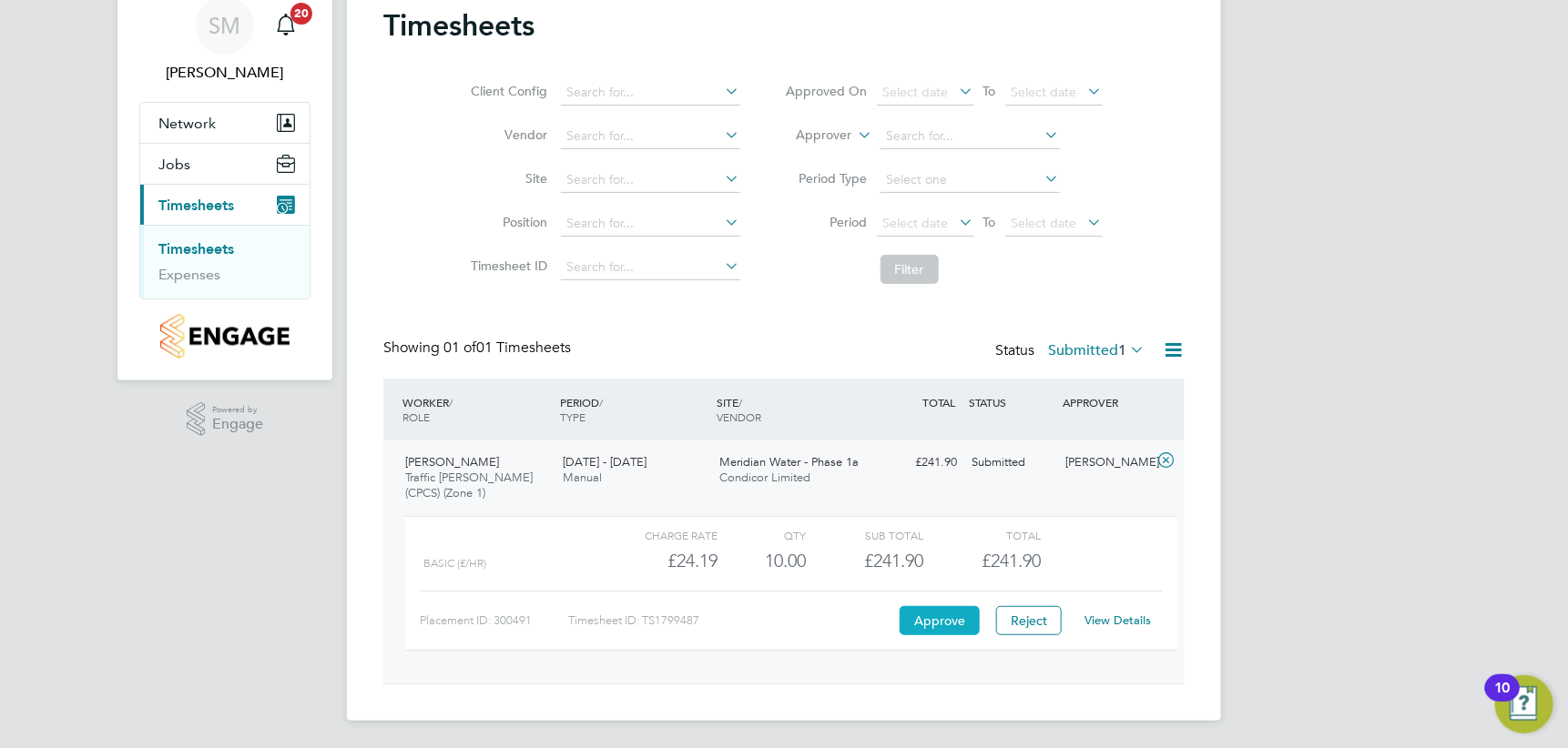
click at [931, 618] on button "Approve" at bounding box center [939, 620] width 80 height 29
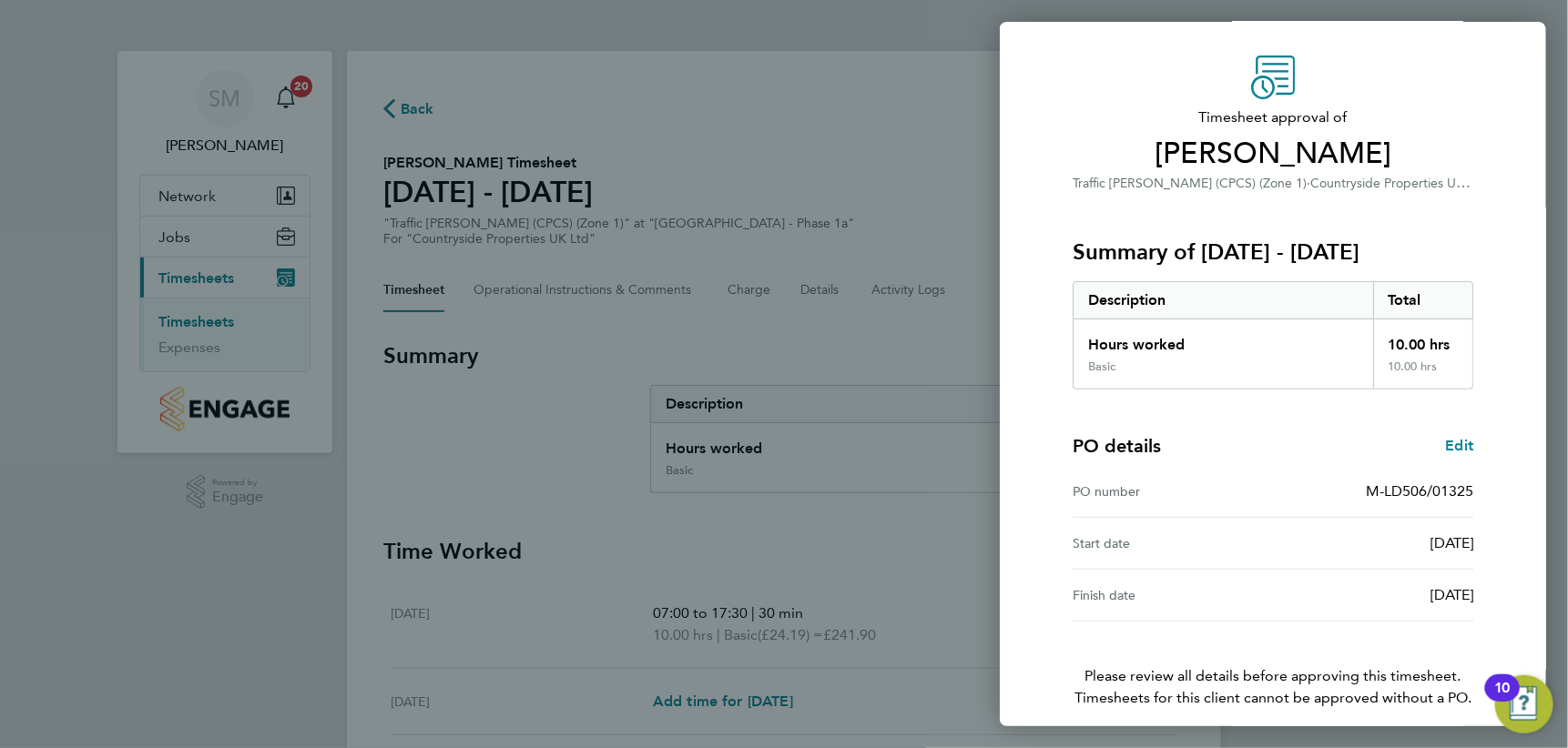
scroll to position [122, 0]
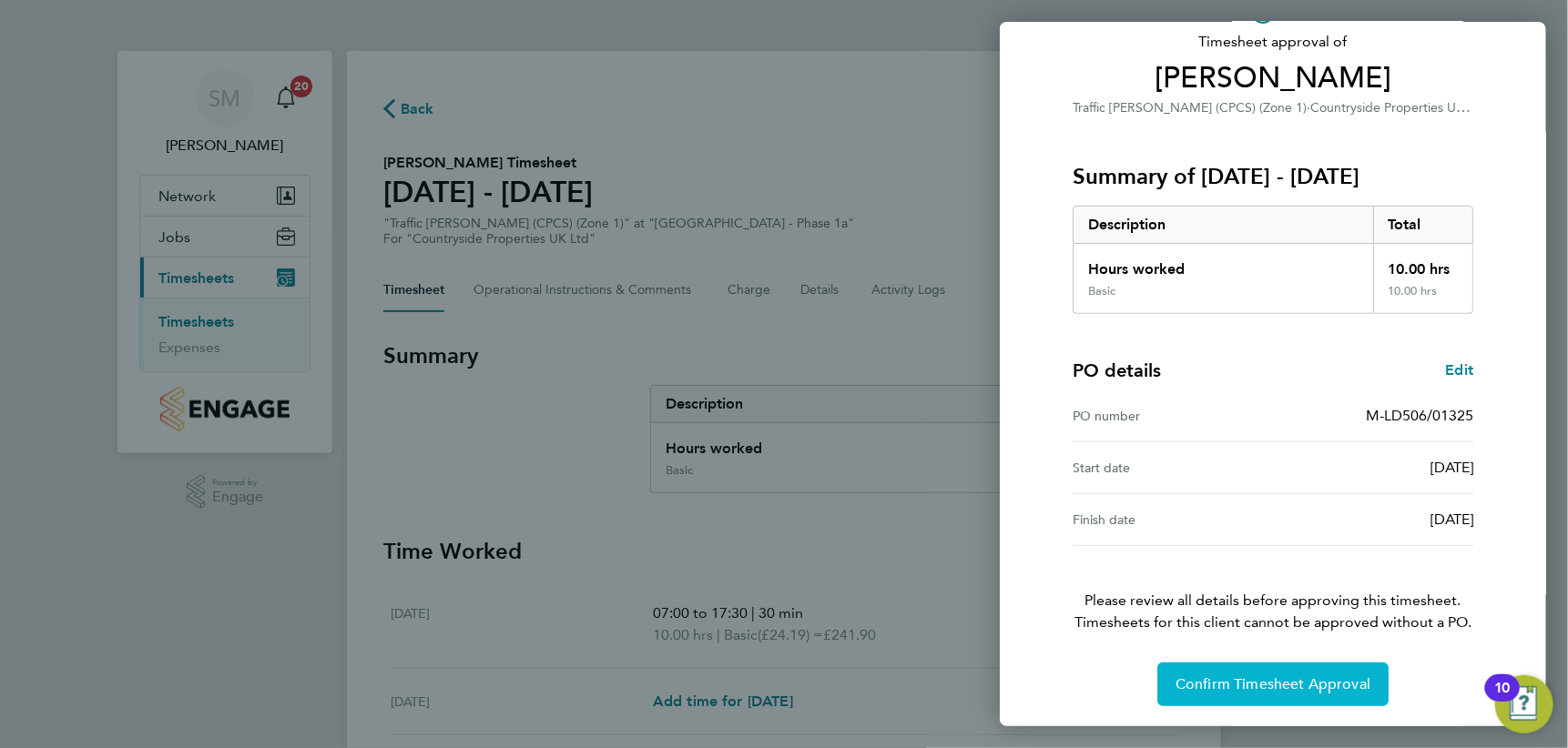
click at [1324, 689] on span "Confirm Timesheet Approval" at bounding box center [1273, 684] width 195 height 18
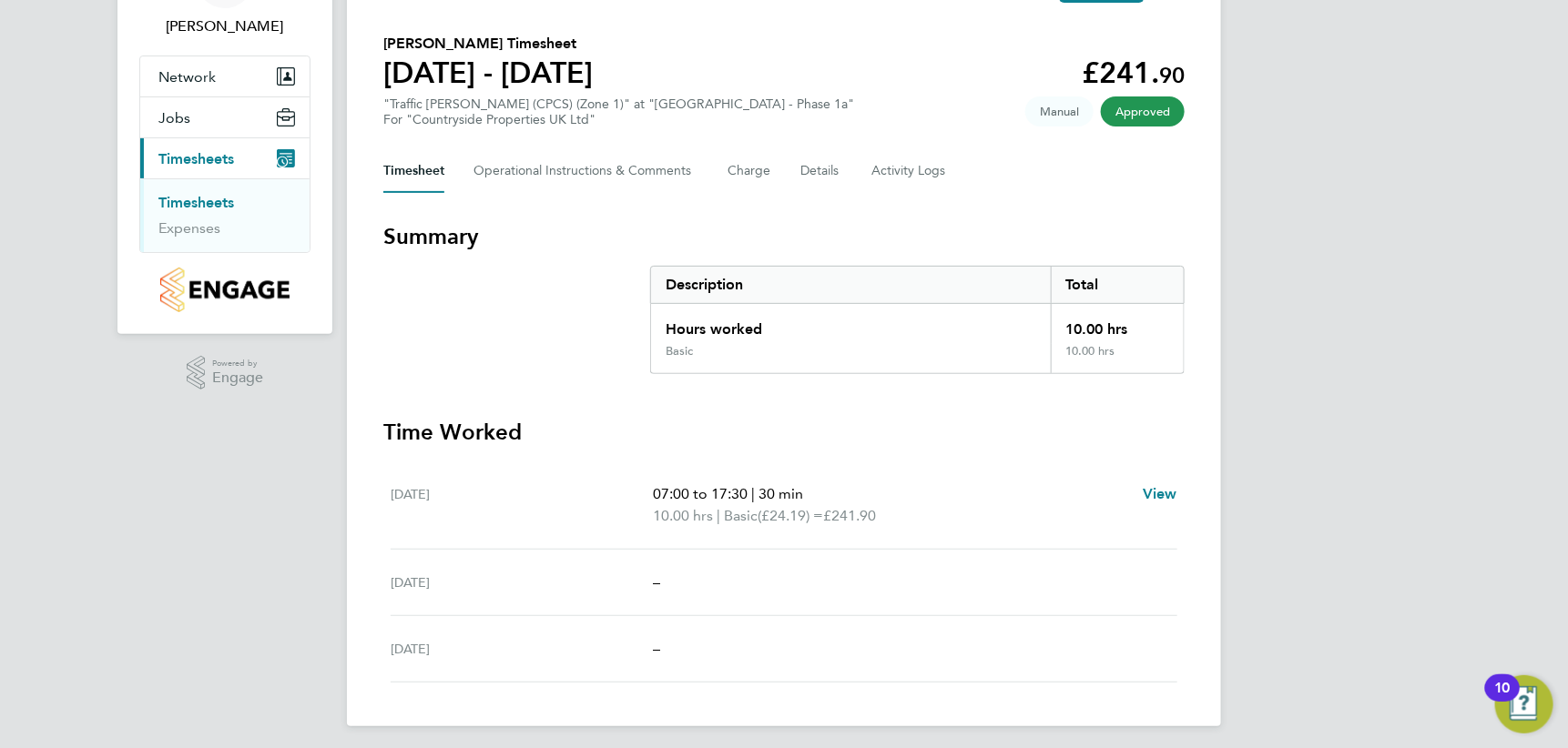
scroll to position [125, 0]
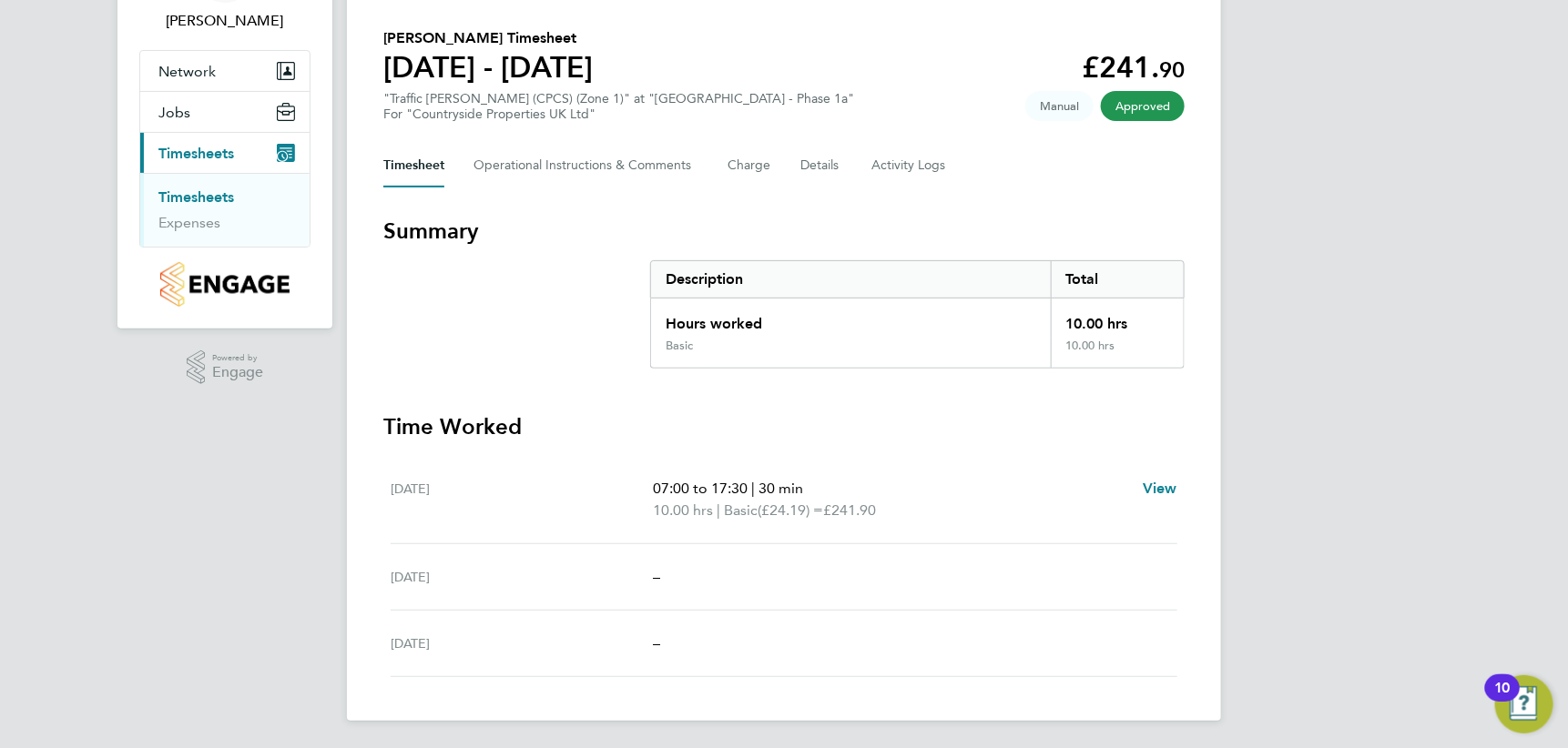
click at [194, 192] on link "Timesheets" at bounding box center [196, 197] width 75 height 17
